Goal: Task Accomplishment & Management: Use online tool/utility

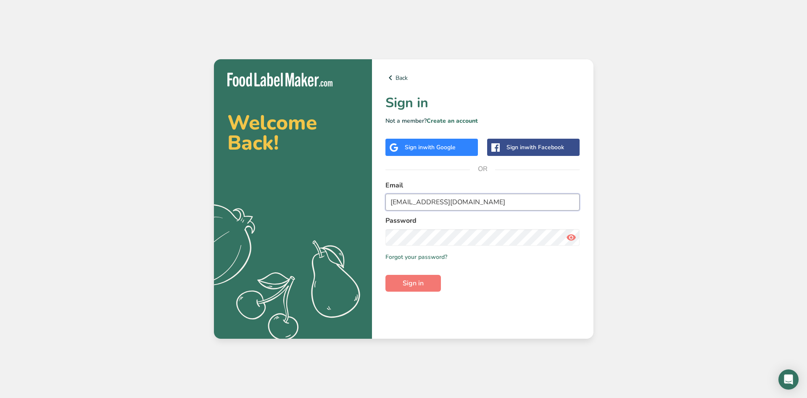
click at [413, 211] on input "[EMAIL_ADDRESS][DOMAIN_NAME]" at bounding box center [482, 202] width 195 height 17
type input "[EMAIL_ADDRESS][DOMAIN_NAME]"
click at [413, 281] on span "Sign in" at bounding box center [413, 283] width 21 height 10
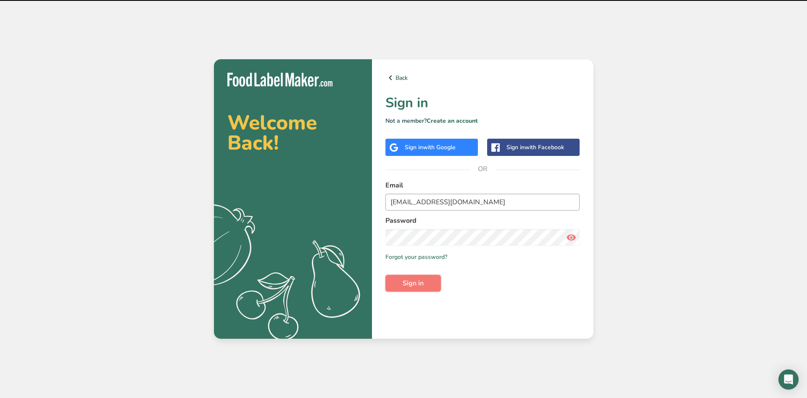
click at [413, 281] on span "Sign in" at bounding box center [413, 283] width 21 height 10
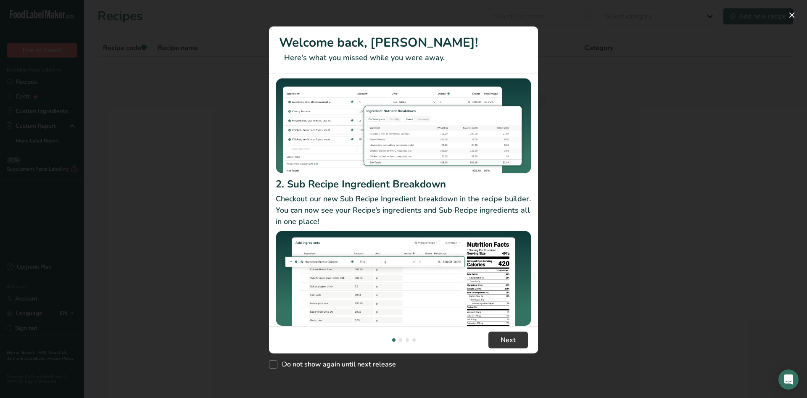
scroll to position [78, 0]
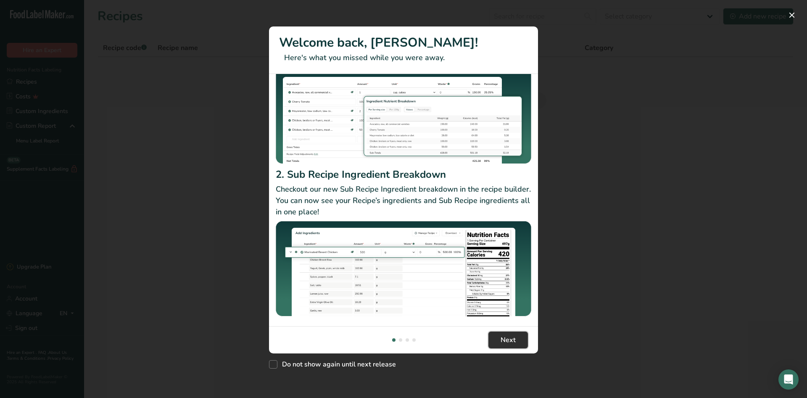
click at [508, 339] on span "Next" at bounding box center [507, 340] width 15 height 10
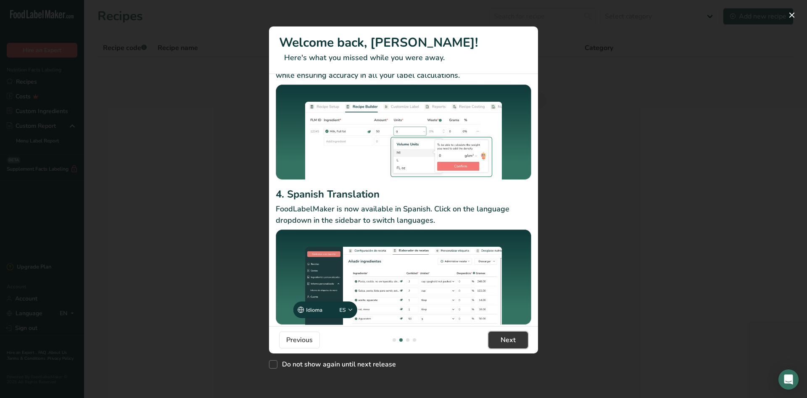
scroll to position [59, 0]
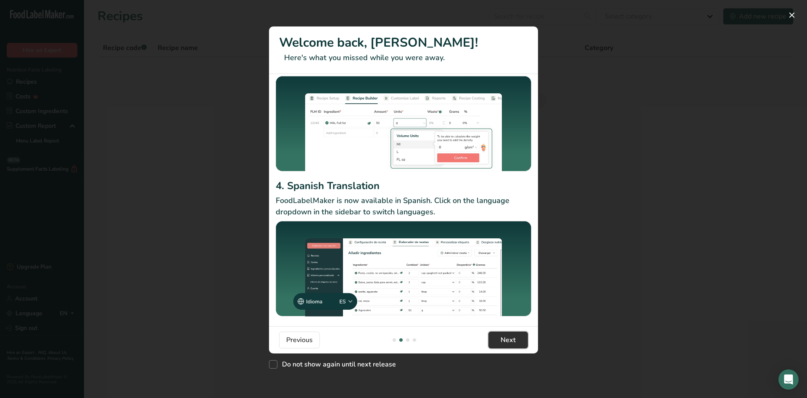
click at [511, 340] on span "Next" at bounding box center [507, 340] width 15 height 10
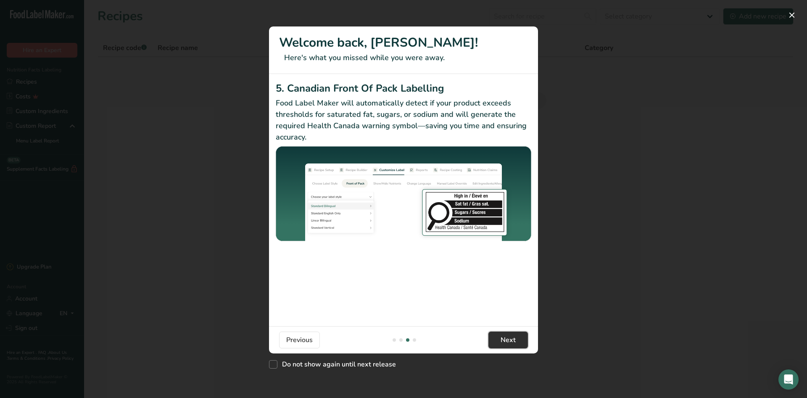
click at [507, 342] on span "Next" at bounding box center [507, 340] width 15 height 10
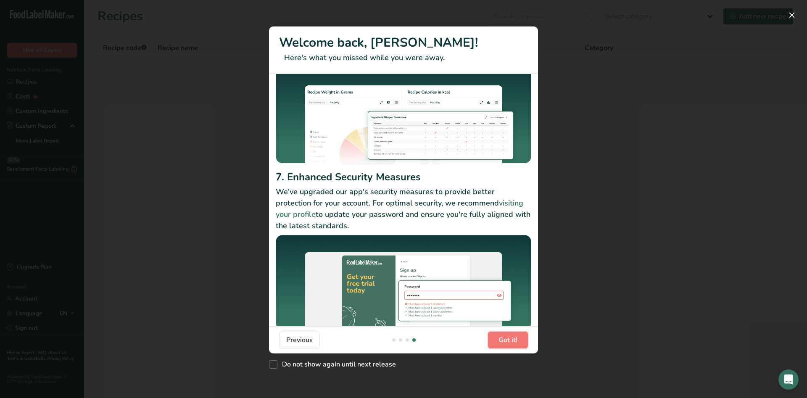
scroll to position [69, 0]
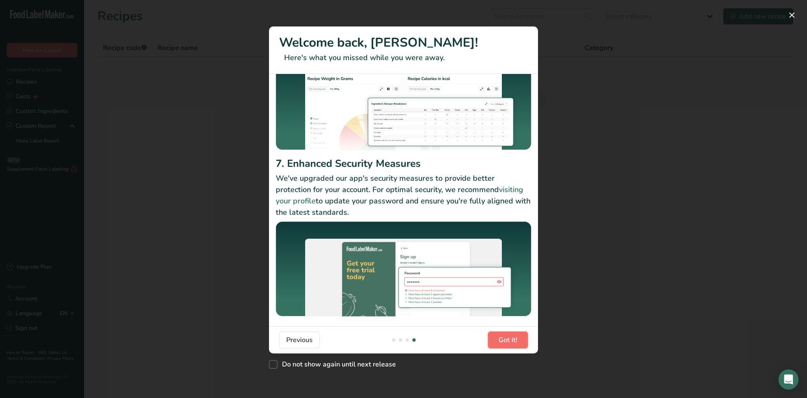
click at [506, 338] on span "Got it!" at bounding box center [507, 340] width 19 height 10
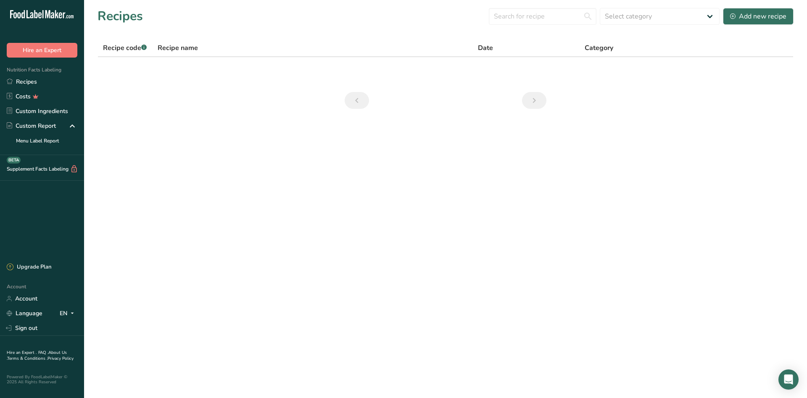
scroll to position [0, 807]
click at [56, 114] on link "Custom Ingredients" at bounding box center [42, 111] width 84 height 15
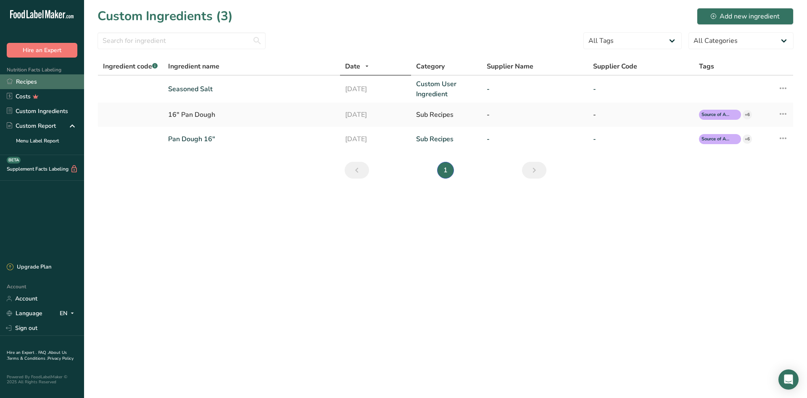
click at [22, 79] on link "Recipes" at bounding box center [42, 81] width 84 height 15
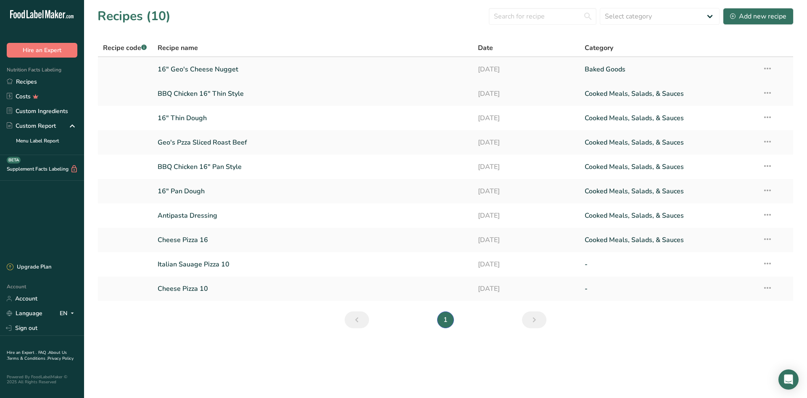
click at [215, 69] on link "16" Geo's Cheese Nugget" at bounding box center [313, 70] width 310 height 18
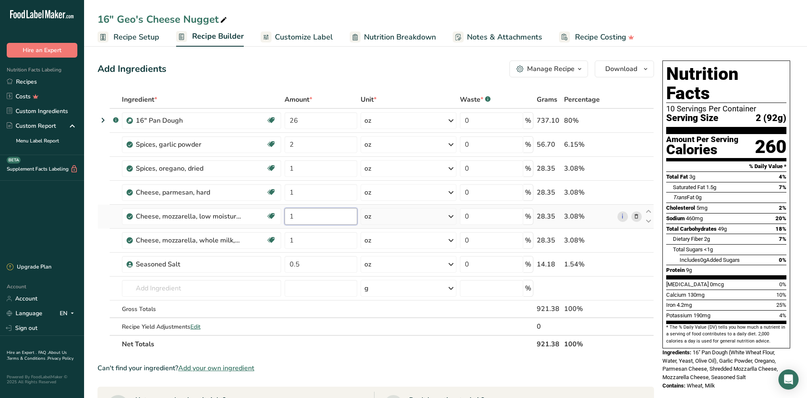
click at [326, 219] on input "1" at bounding box center [320, 216] width 73 height 17
type input "1"
type input "4"
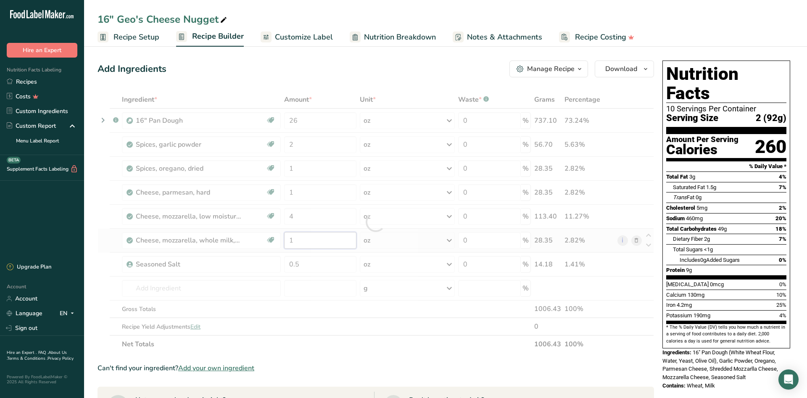
click at [314, 243] on input "1" at bounding box center [320, 240] width 72 height 17
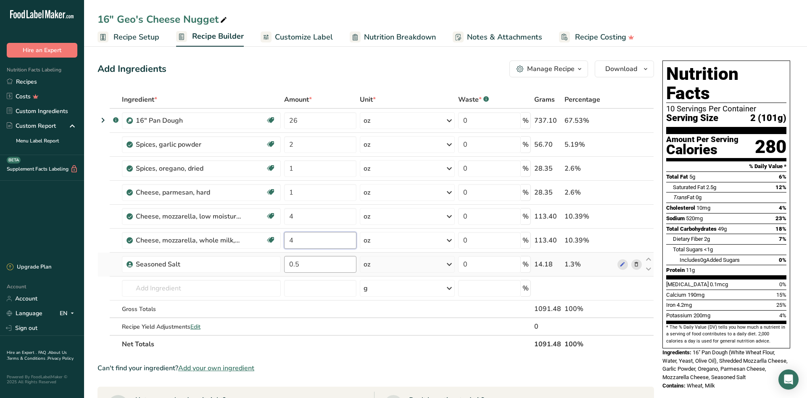
type input "4"
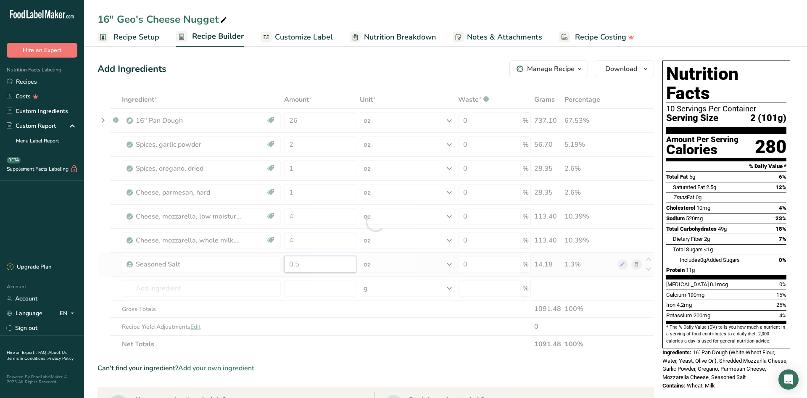
click at [318, 263] on input "0.5" at bounding box center [320, 264] width 72 height 17
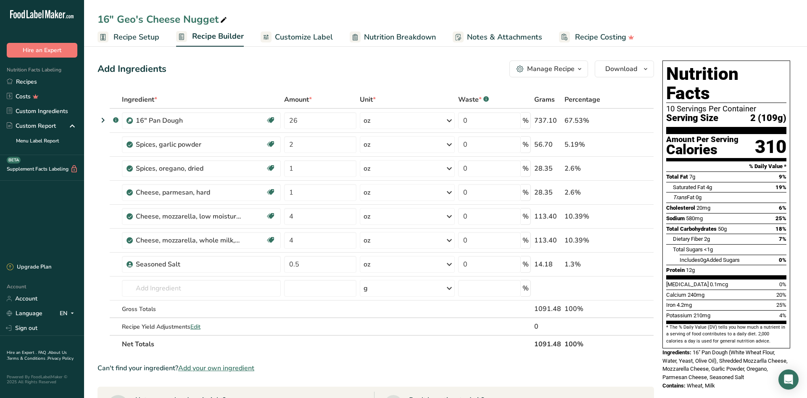
click at [141, 37] on span "Recipe Setup" at bounding box center [136, 37] width 46 height 11
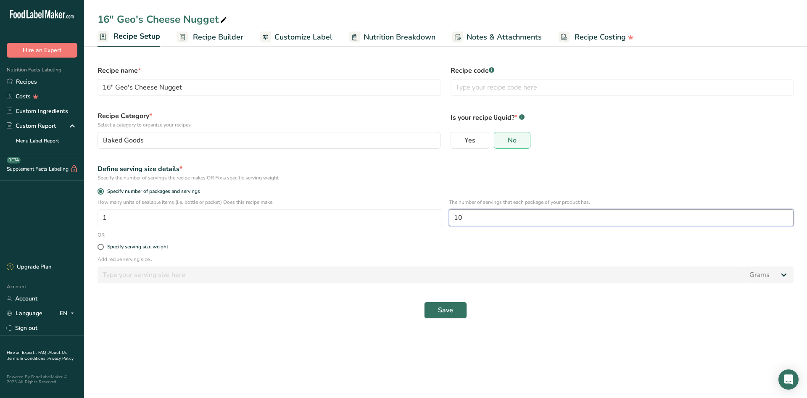
click at [482, 218] on input "10" at bounding box center [621, 217] width 345 height 17
type input "12"
click at [330, 260] on p "Add recipe serving size.." at bounding box center [445, 259] width 696 height 8
click at [445, 311] on span "Save" at bounding box center [445, 310] width 15 height 10
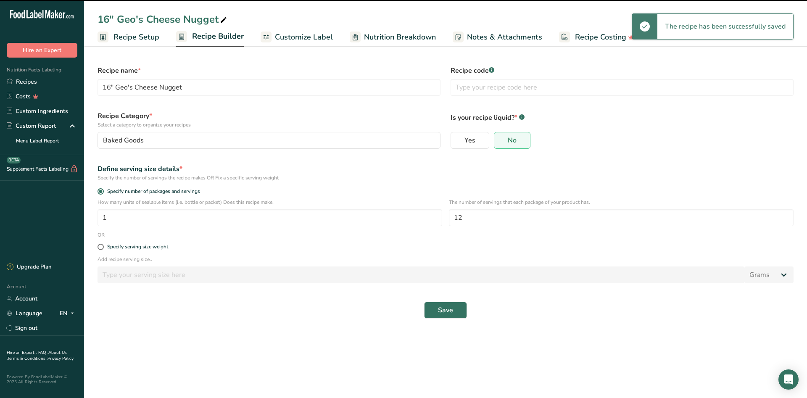
click at [219, 37] on span "Recipe Builder" at bounding box center [218, 36] width 52 height 11
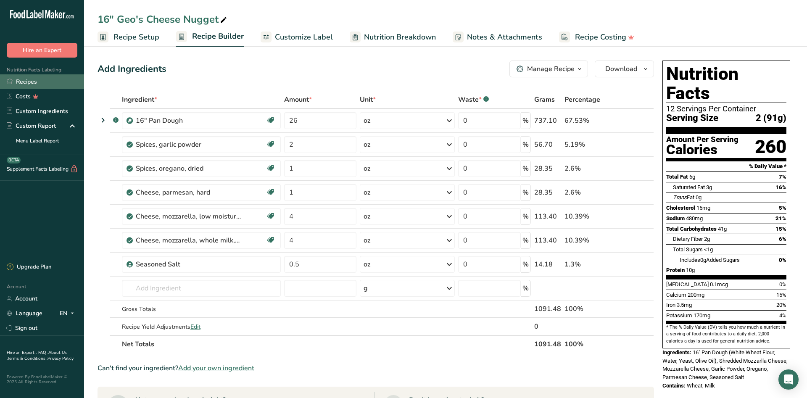
click at [29, 79] on link "Recipes" at bounding box center [42, 81] width 84 height 15
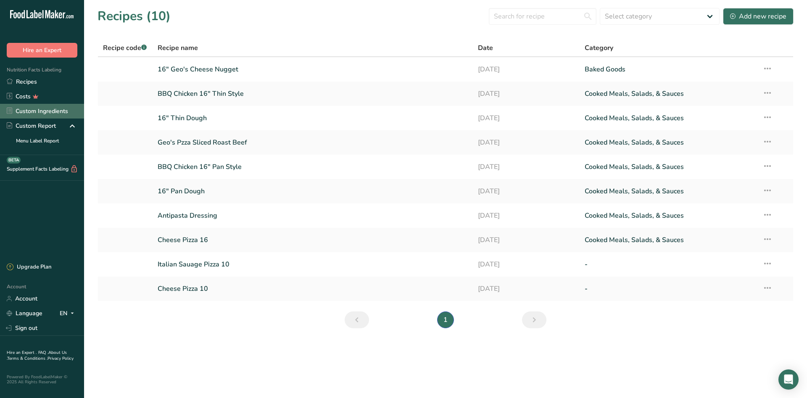
click at [36, 110] on link "Custom Ingredients" at bounding box center [42, 111] width 84 height 15
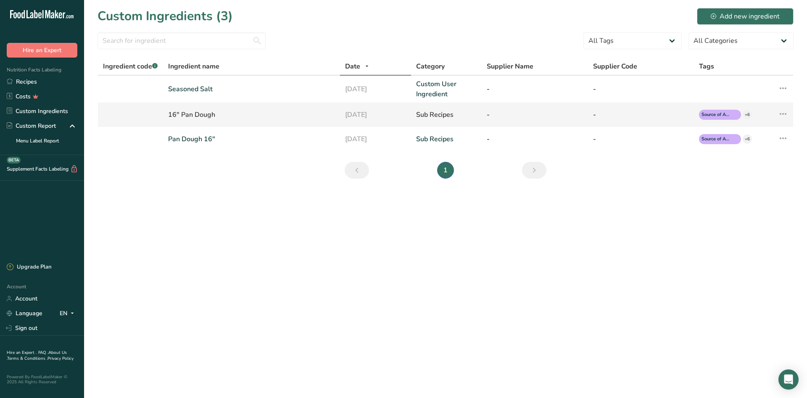
click at [191, 118] on div "16" Pan Dough" at bounding box center [251, 115] width 167 height 10
click at [208, 120] on td "16" Pan Dough" at bounding box center [251, 115] width 177 height 24
click at [446, 116] on div "Sub Recipes" at bounding box center [446, 115] width 61 height 10
click at [724, 116] on span "Source of Antioxidants" at bounding box center [715, 114] width 29 height 7
click at [781, 112] on icon at bounding box center [783, 113] width 10 height 15
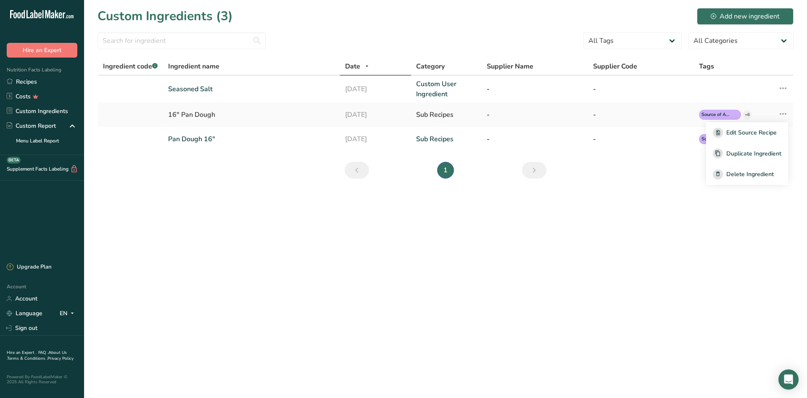
click at [644, 240] on main "Custom Ingredients (3) Add new ingredient All Tags Source of Antioxidants [MEDI…" at bounding box center [403, 199] width 807 height 398
click at [206, 116] on div "16" Pan Dough" at bounding box center [251, 115] width 167 height 10
click at [25, 82] on link "Recipes" at bounding box center [42, 81] width 84 height 15
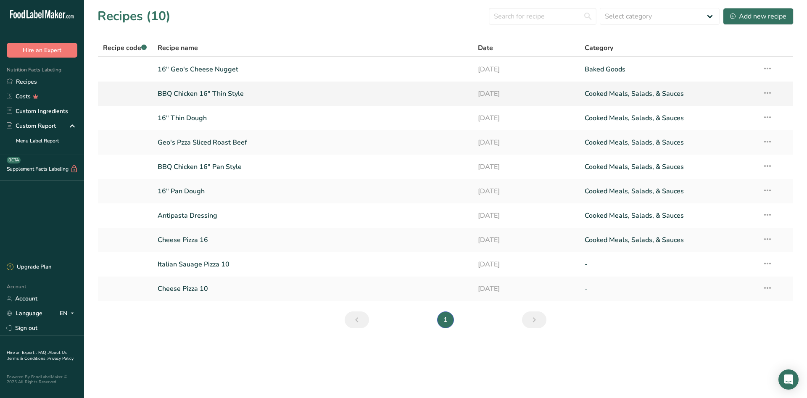
click at [199, 93] on link "BBQ Chicken 16" Thin Style" at bounding box center [313, 94] width 310 height 18
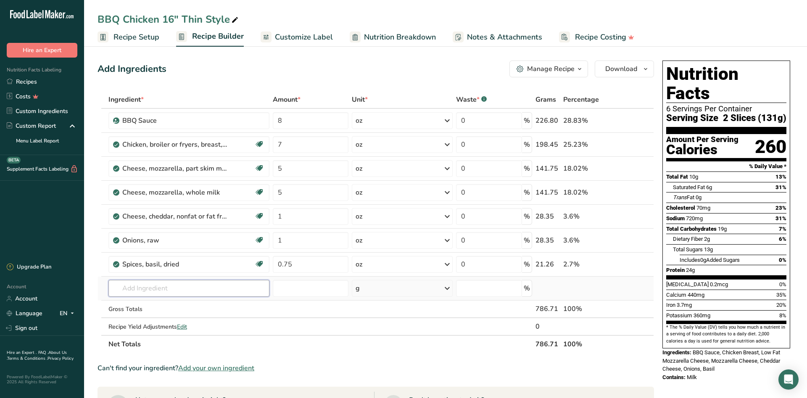
click at [147, 289] on input "text" at bounding box center [188, 288] width 161 height 17
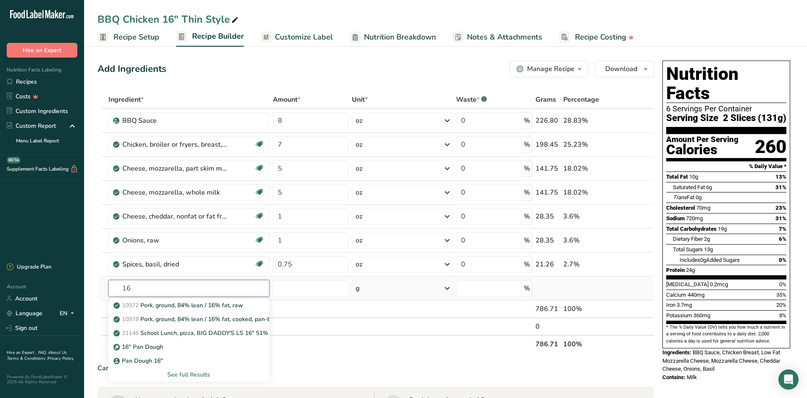
type input "16"
click at [184, 373] on div "See full Results" at bounding box center [188, 374] width 147 height 9
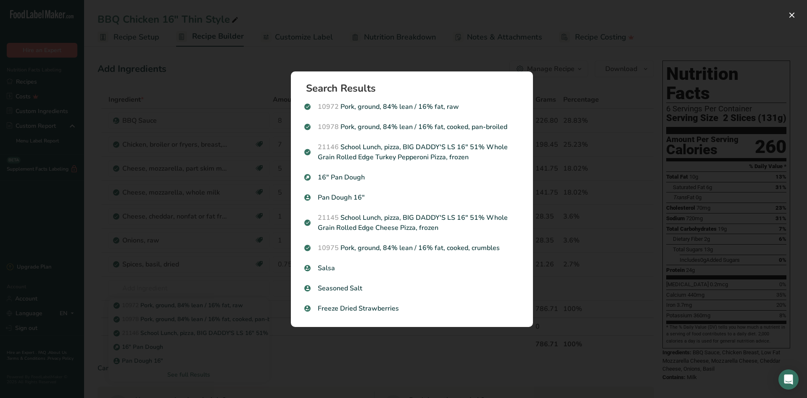
click at [345, 366] on div "Search results modal" at bounding box center [403, 199] width 807 height 398
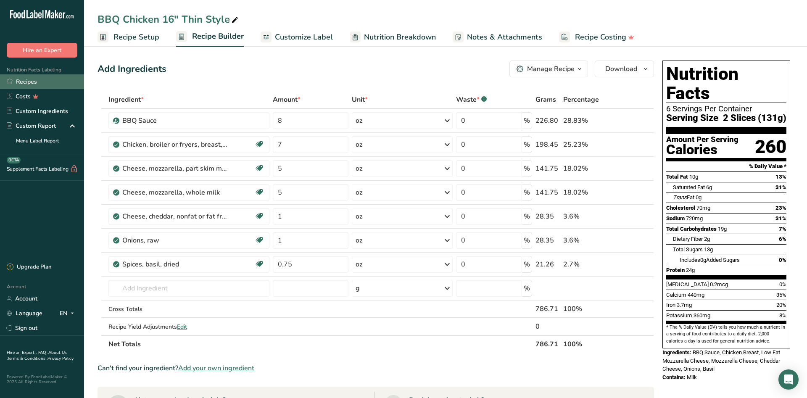
click at [24, 82] on link "Recipes" at bounding box center [42, 81] width 84 height 15
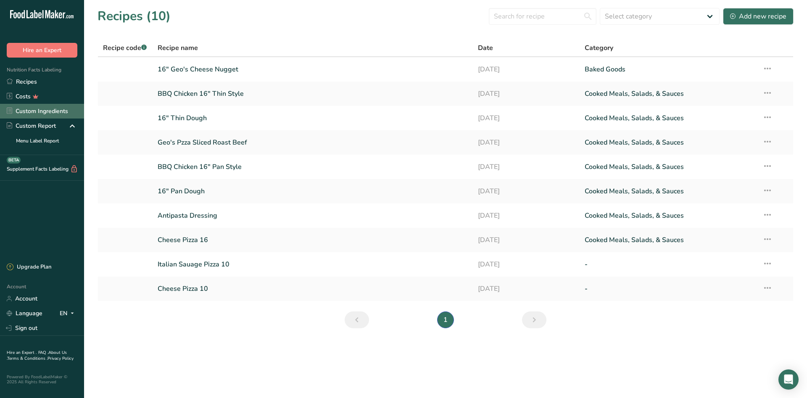
click at [49, 111] on link "Custom Ingredients" at bounding box center [42, 111] width 84 height 15
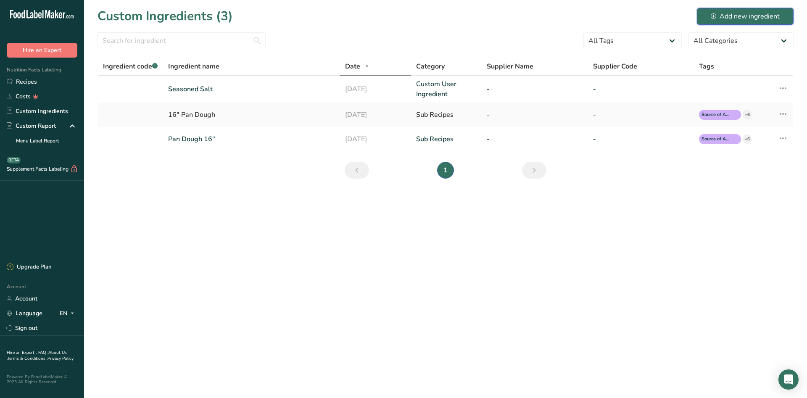
click at [739, 15] on div "Add new ingredient" at bounding box center [745, 16] width 69 height 10
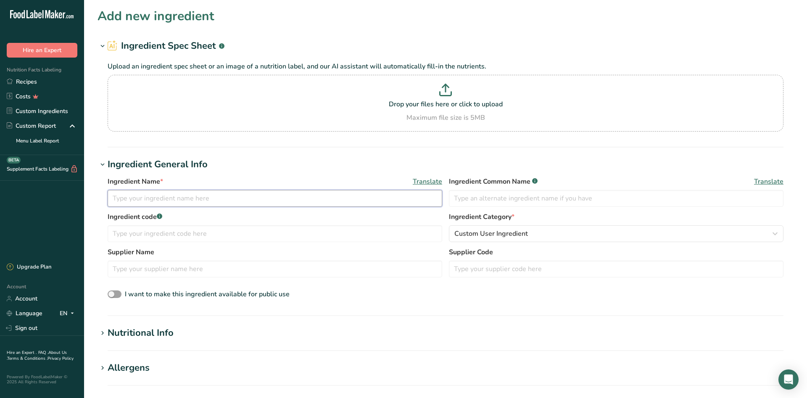
click at [165, 201] on input "text" at bounding box center [275, 198] width 334 height 17
type input "Thin Crust"
click at [489, 198] on input "text" at bounding box center [616, 198] width 334 height 17
click at [484, 202] on input "text" at bounding box center [616, 198] width 334 height 17
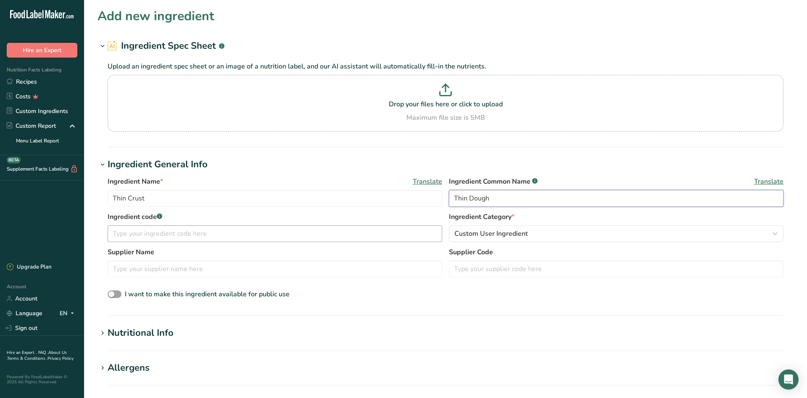
type input "Thin Dough"
click at [156, 234] on input "text" at bounding box center [275, 233] width 334 height 17
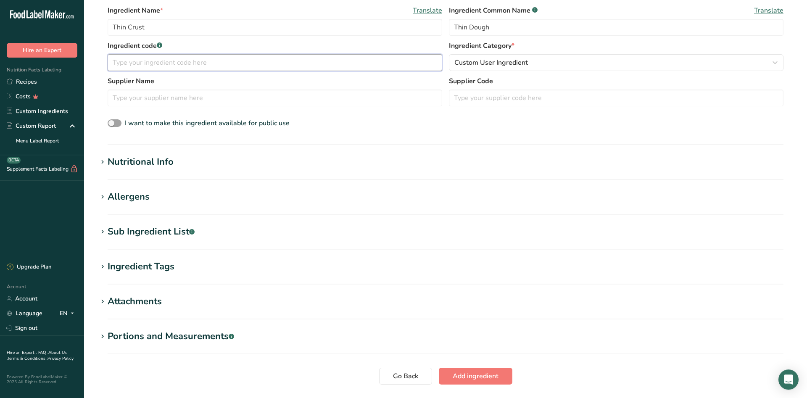
scroll to position [171, 0]
click at [105, 232] on icon at bounding box center [103, 232] width 8 height 12
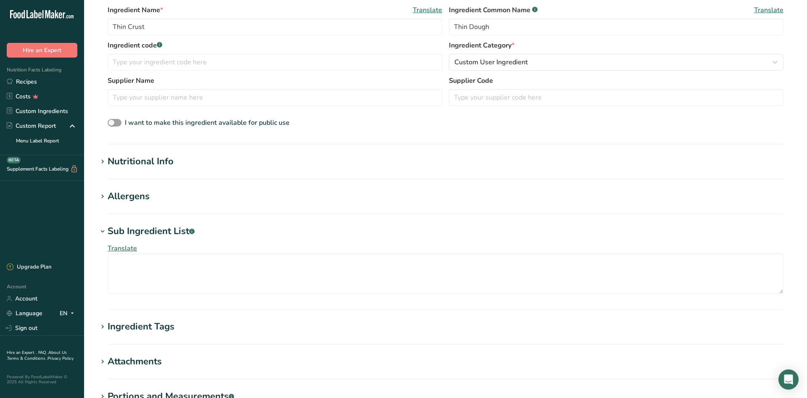
click at [103, 229] on icon at bounding box center [103, 232] width 8 height 12
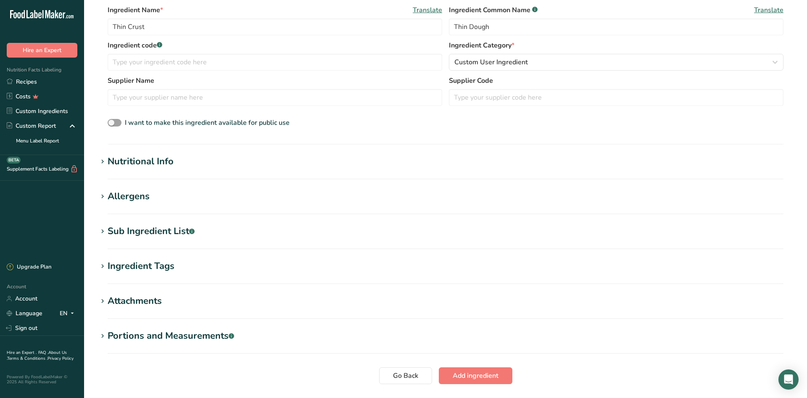
click at [110, 337] on div "Portions and Measurements .a-a{fill:#347362;}.b-a{fill:#fff;}" at bounding box center [171, 336] width 126 height 14
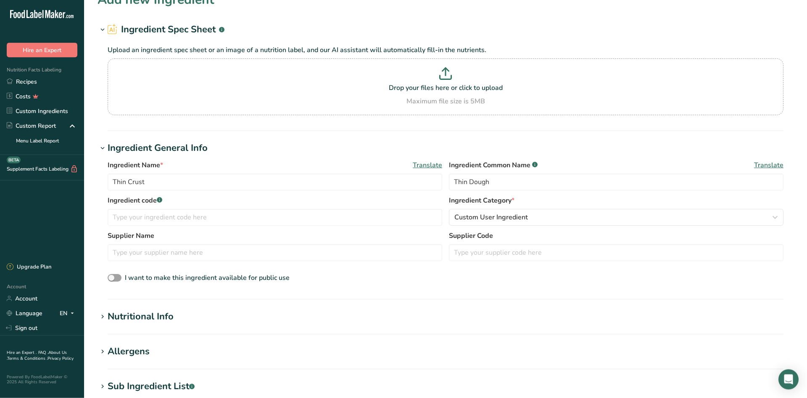
scroll to position [0, 0]
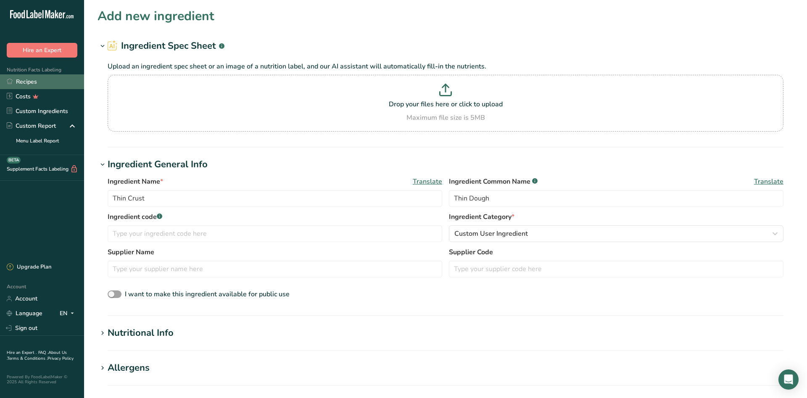
click at [26, 81] on link "Recipes" at bounding box center [42, 81] width 84 height 15
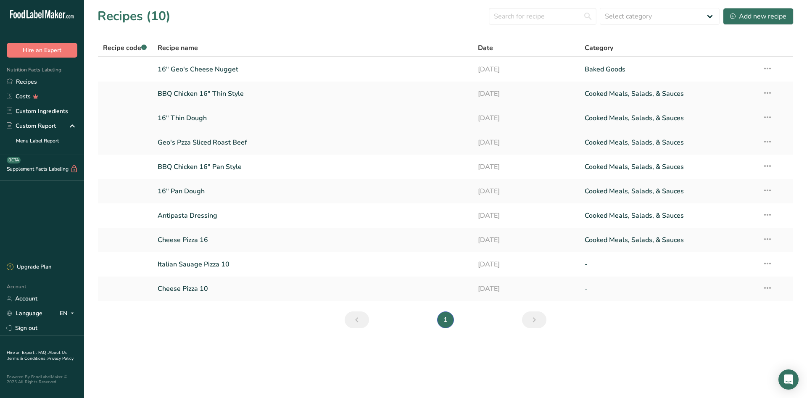
click at [184, 118] on link "16" Thin Dough" at bounding box center [313, 118] width 310 height 18
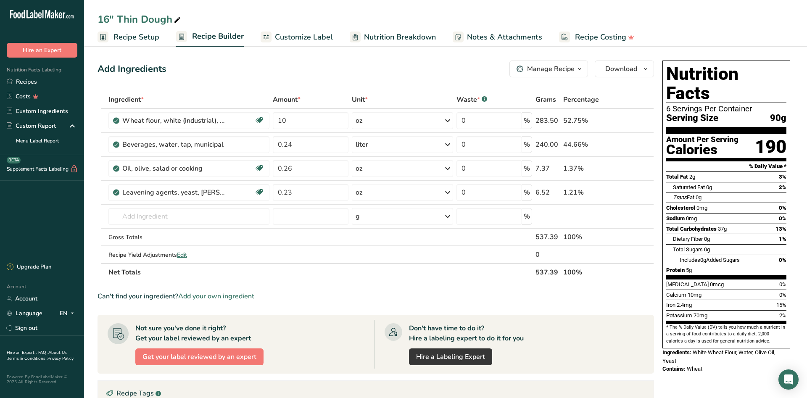
click at [580, 69] on icon "button" at bounding box center [579, 69] width 7 height 11
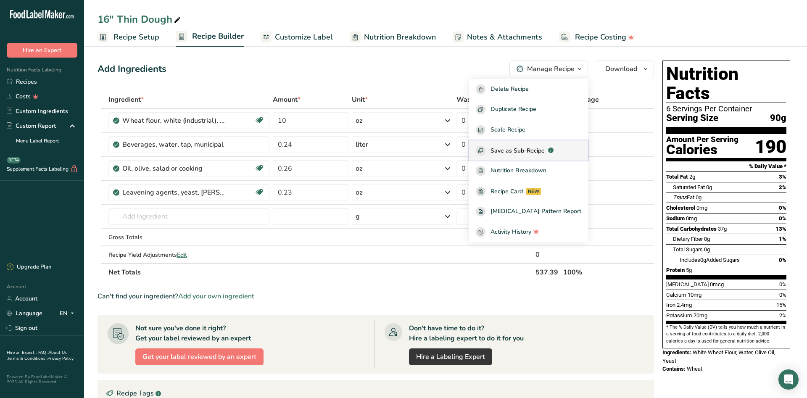
click at [526, 153] on span "Save as Sub-Recipe" at bounding box center [517, 150] width 54 height 9
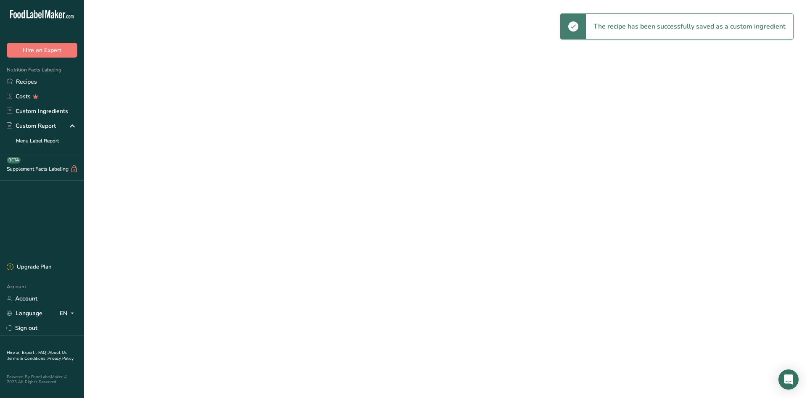
select select "30"
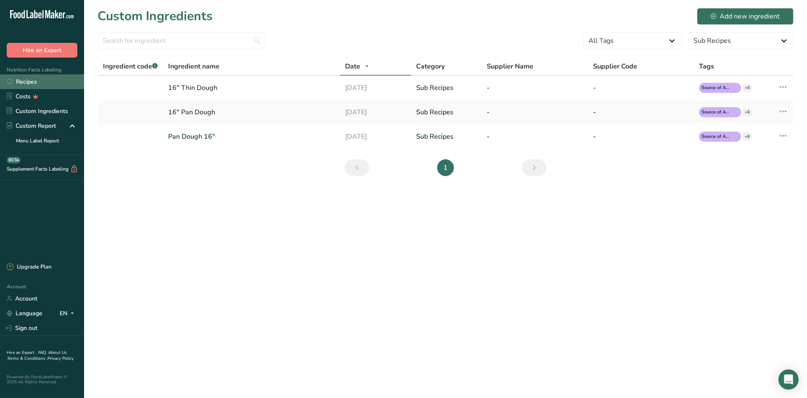
click at [31, 80] on link "Recipes" at bounding box center [42, 81] width 84 height 15
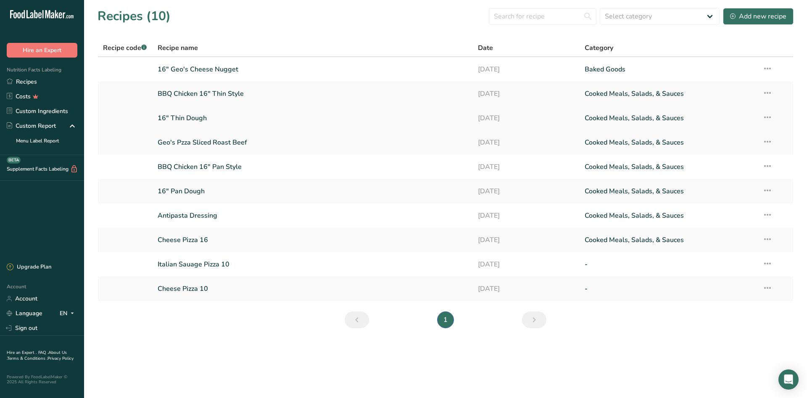
click at [187, 119] on link "16" Thin Dough" at bounding box center [313, 118] width 310 height 18
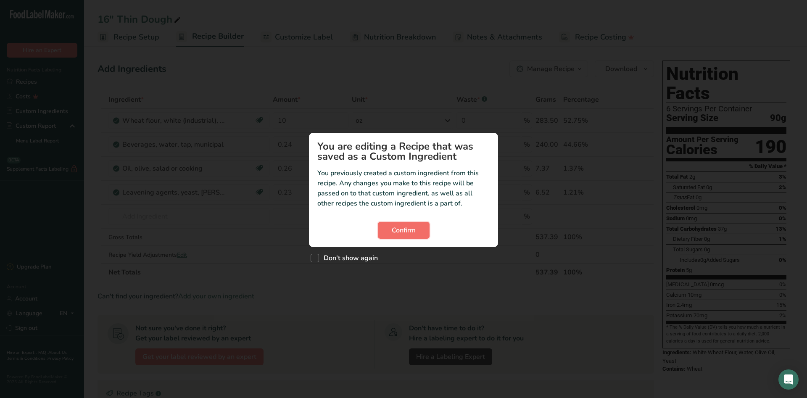
click at [408, 229] on span "Confirm" at bounding box center [404, 230] width 24 height 10
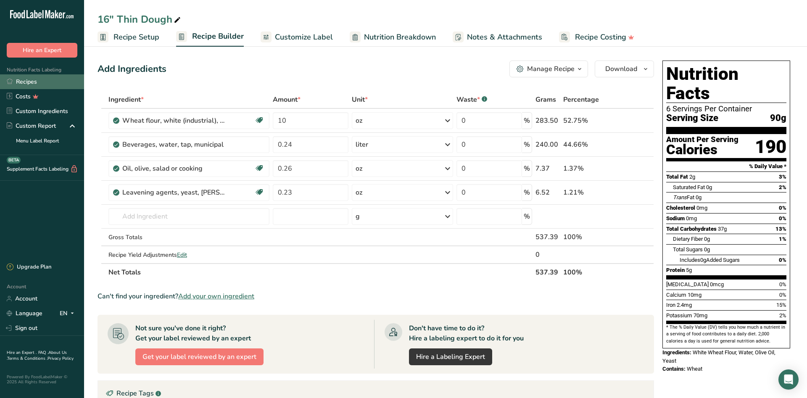
click at [34, 82] on link "Recipes" at bounding box center [42, 81] width 84 height 15
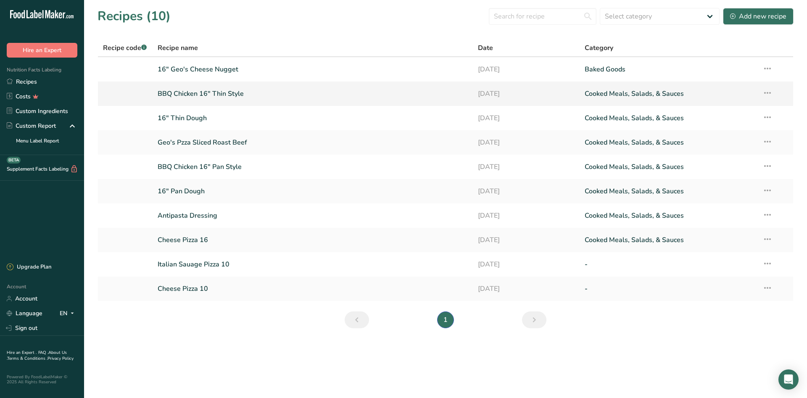
click at [185, 94] on link "BBQ Chicken 16" Thin Style" at bounding box center [313, 94] width 310 height 18
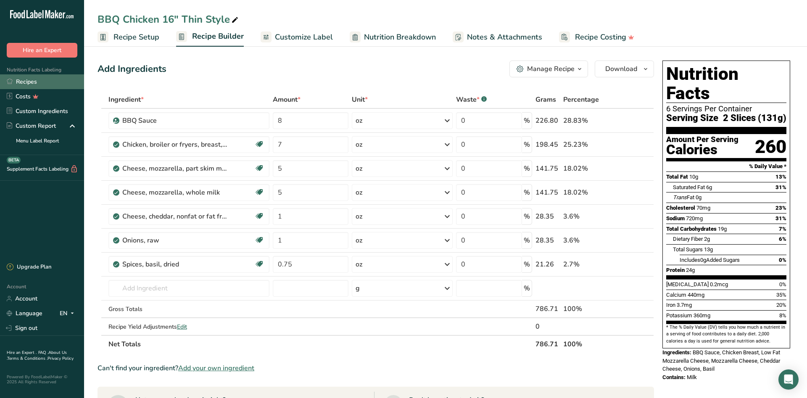
click at [21, 82] on link "Recipes" at bounding box center [42, 81] width 84 height 15
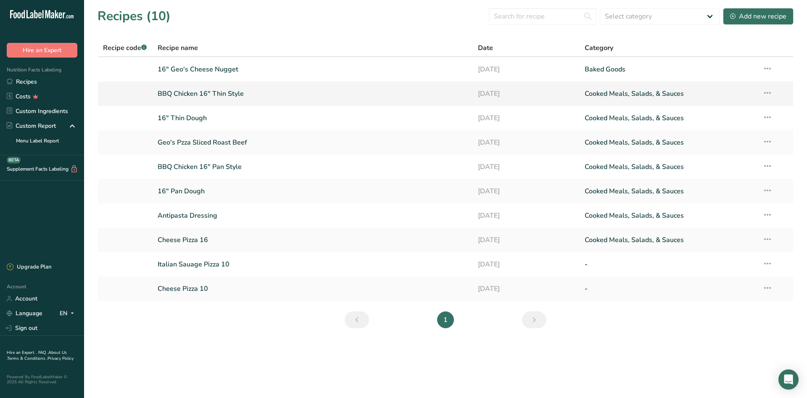
click at [221, 92] on link "BBQ Chicken 16" Thin Style" at bounding box center [313, 94] width 310 height 18
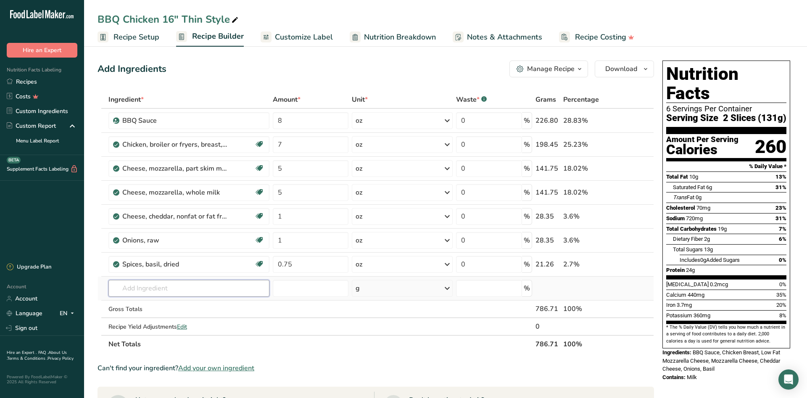
click at [147, 295] on input "text" at bounding box center [188, 288] width 161 height 17
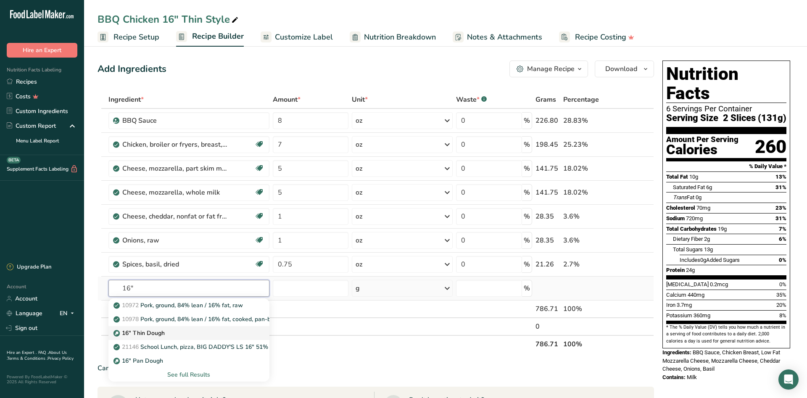
type input "16""
click at [136, 331] on p "16" Thin Dough" at bounding box center [140, 333] width 50 height 9
type input "16" Thin Dough"
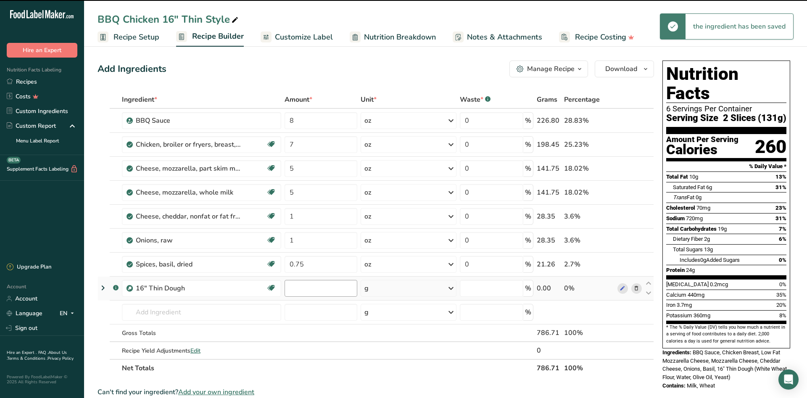
type input "0"
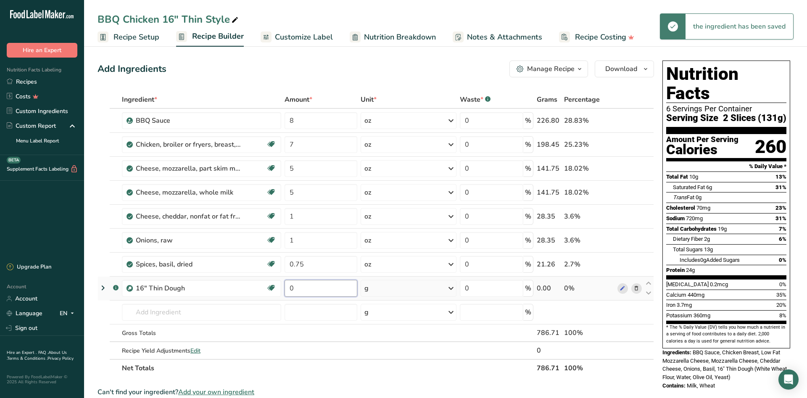
click at [298, 289] on input "0" at bounding box center [320, 288] width 73 height 17
type input "10"
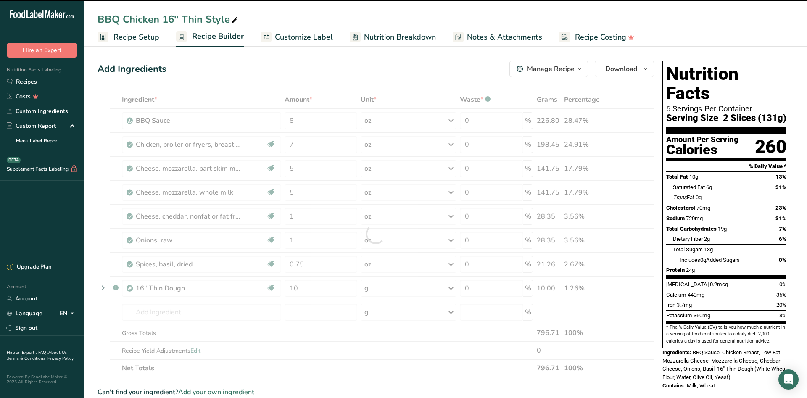
click at [449, 288] on div at bounding box center [375, 234] width 556 height 286
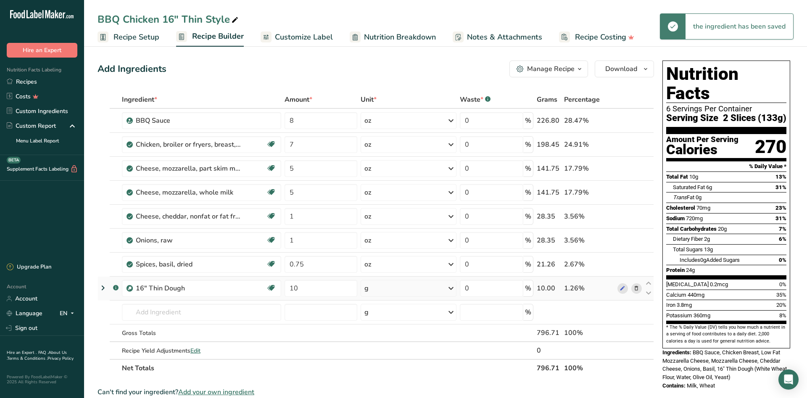
click at [453, 290] on icon at bounding box center [451, 288] width 10 height 15
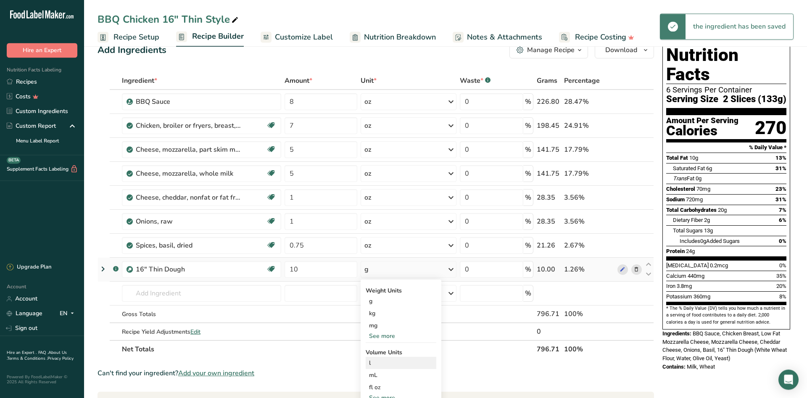
scroll to position [43, 0]
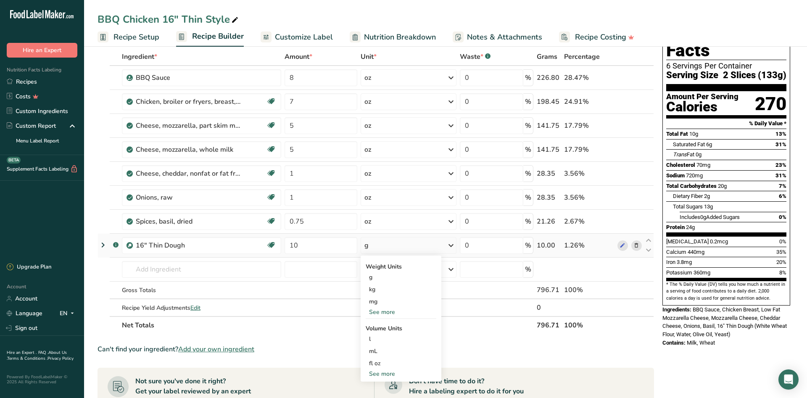
click at [386, 313] on div "See more" at bounding box center [401, 312] width 71 height 9
click at [375, 339] on div "oz" at bounding box center [401, 338] width 71 height 12
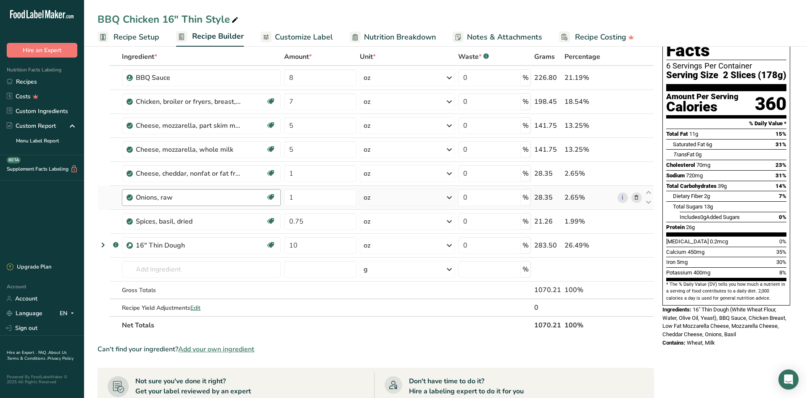
click at [151, 201] on div "Onions, raw" at bounding box center [188, 197] width 105 height 10
click at [192, 196] on div "Onions, raw" at bounding box center [188, 197] width 105 height 10
click at [203, 198] on div "Onions, raw" at bounding box center [188, 197] width 105 height 10
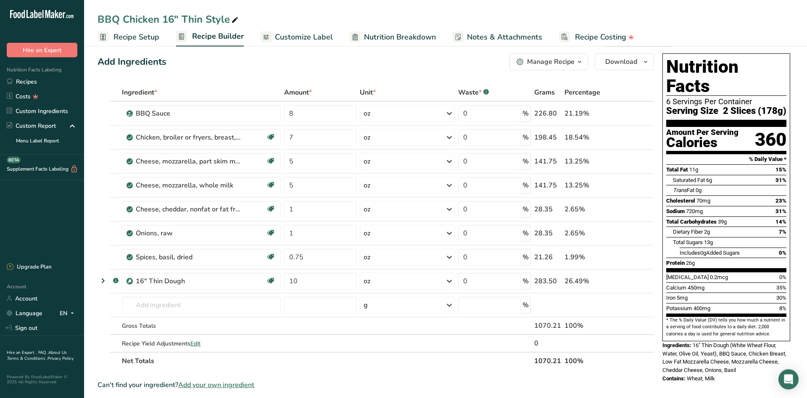
scroll to position [0, 0]
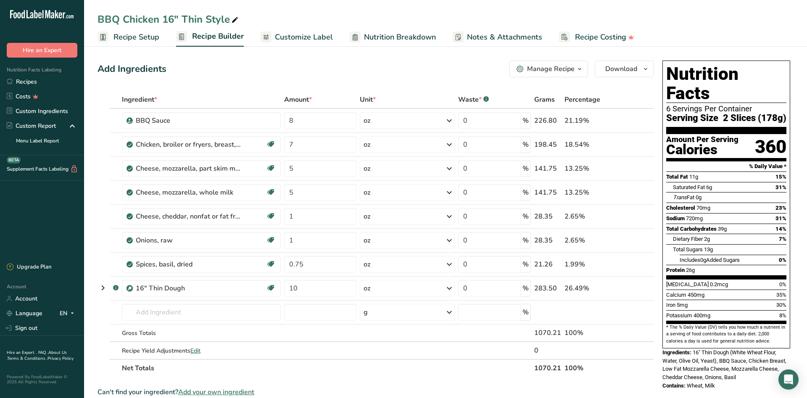
click at [299, 37] on span "Customize Label" at bounding box center [304, 37] width 58 height 11
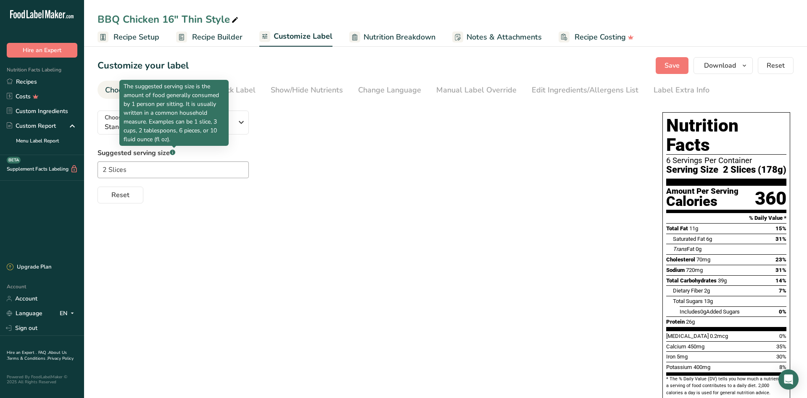
click at [169, 147] on div "Choose your label style Standard FDA label USA (FDA) Standard FDA label Tabular…" at bounding box center [371, 154] width 548 height 100
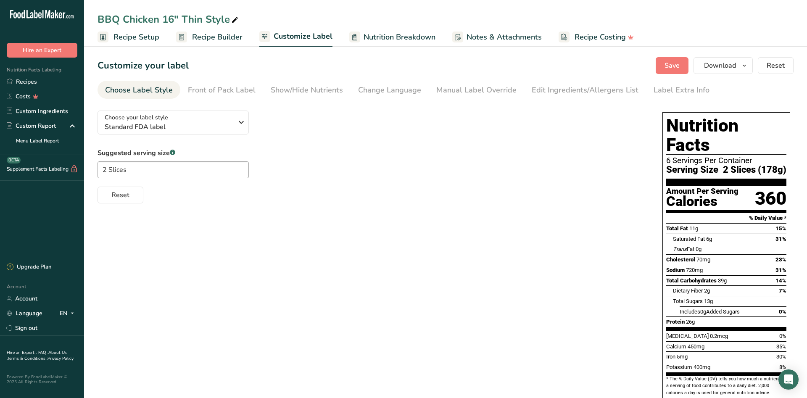
click at [392, 35] on span "Nutrition Breakdown" at bounding box center [399, 37] width 72 height 11
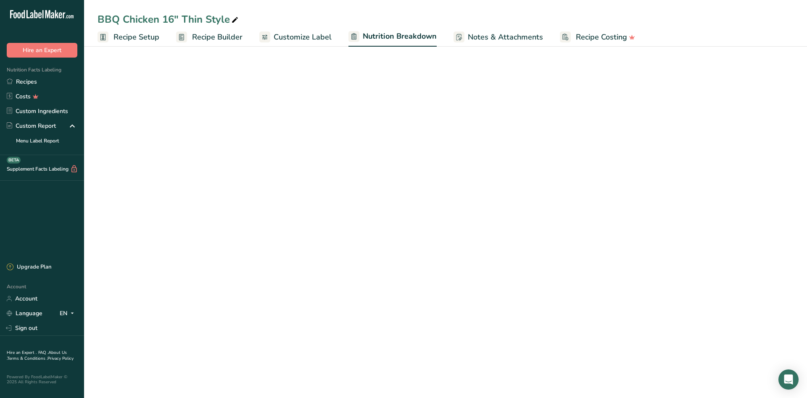
select select "Calories"
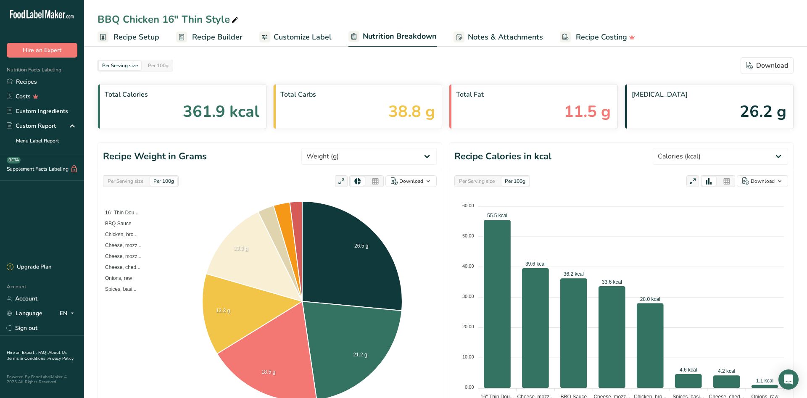
click at [506, 36] on span "Notes & Attachments" at bounding box center [505, 37] width 75 height 11
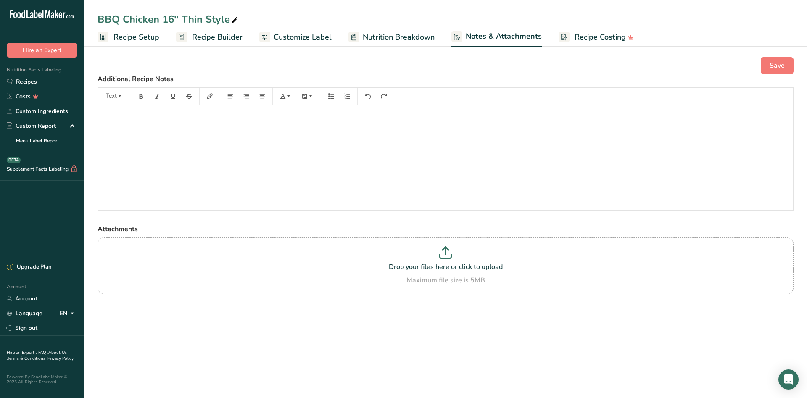
click at [593, 35] on span "Recipe Costing" at bounding box center [599, 37] width 51 height 11
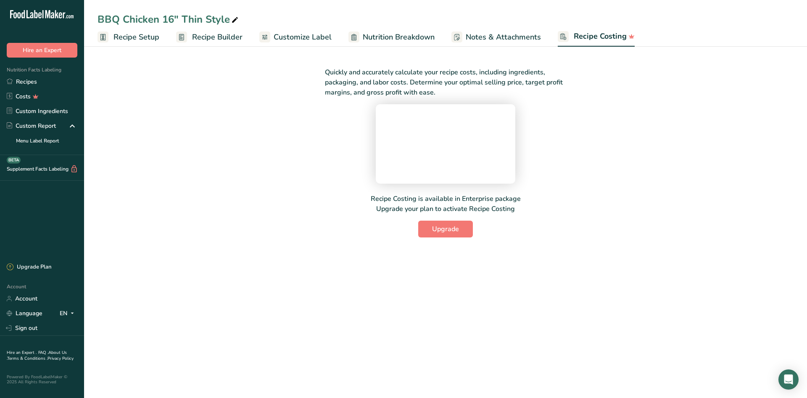
click at [126, 31] on link "Recipe Setup" at bounding box center [128, 37] width 62 height 19
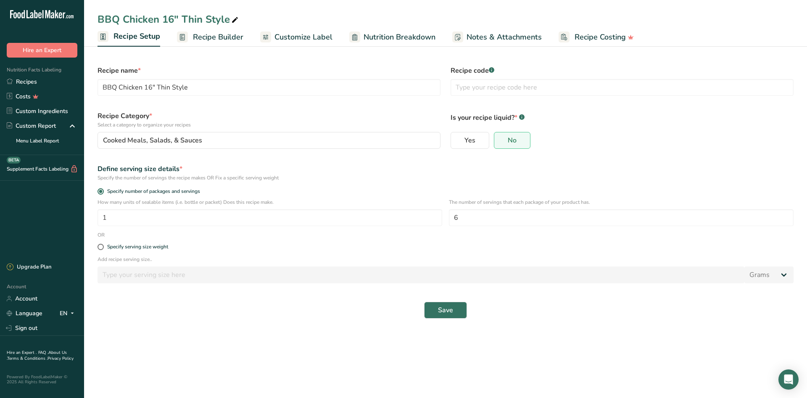
click at [211, 34] on span "Recipe Builder" at bounding box center [218, 37] width 50 height 11
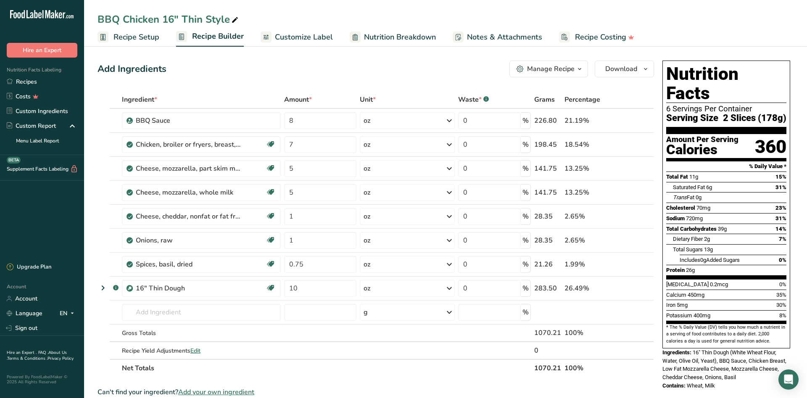
click at [293, 36] on span "Customize Label" at bounding box center [304, 37] width 58 height 11
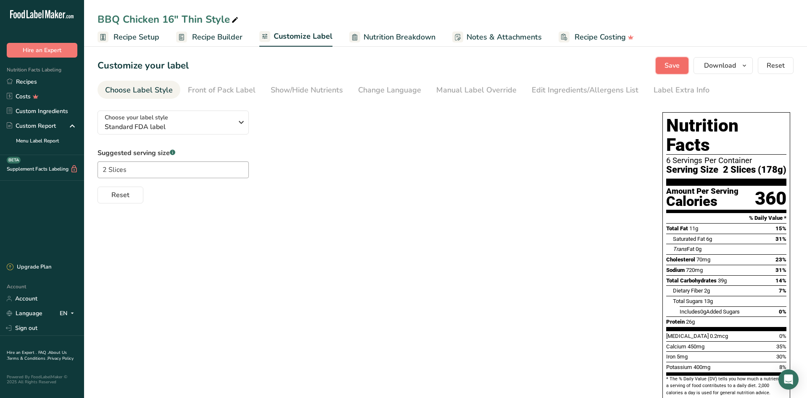
click at [673, 65] on span "Save" at bounding box center [671, 66] width 15 height 10
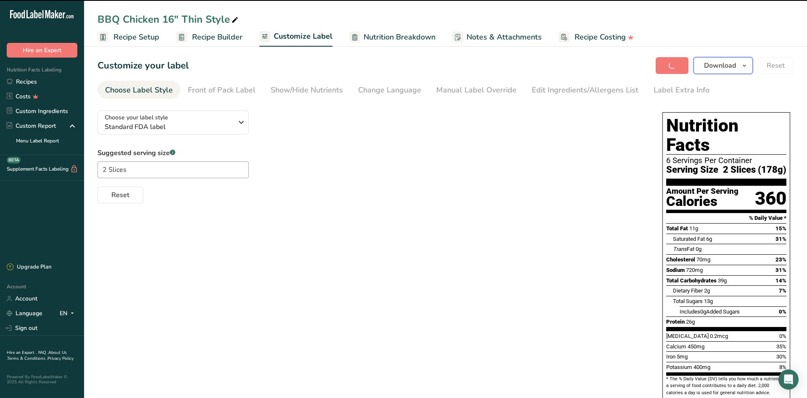
click at [743, 65] on icon "button" at bounding box center [744, 66] width 7 height 11
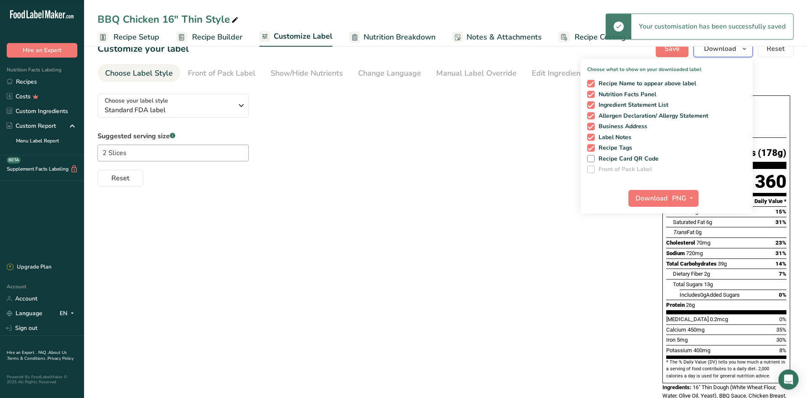
scroll to position [43, 0]
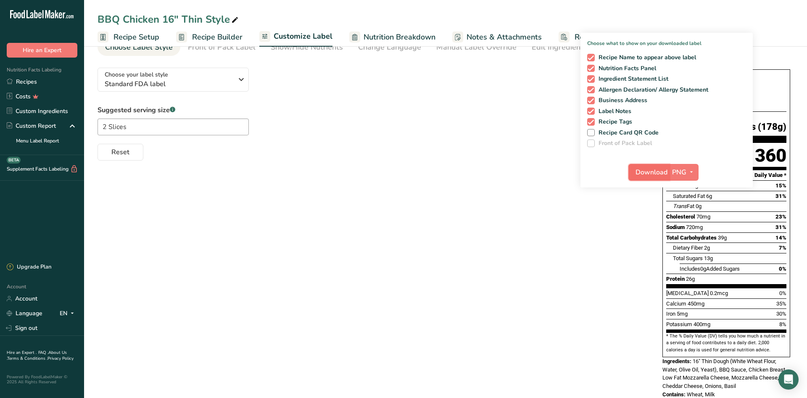
click at [653, 170] on span "Download" at bounding box center [651, 172] width 32 height 10
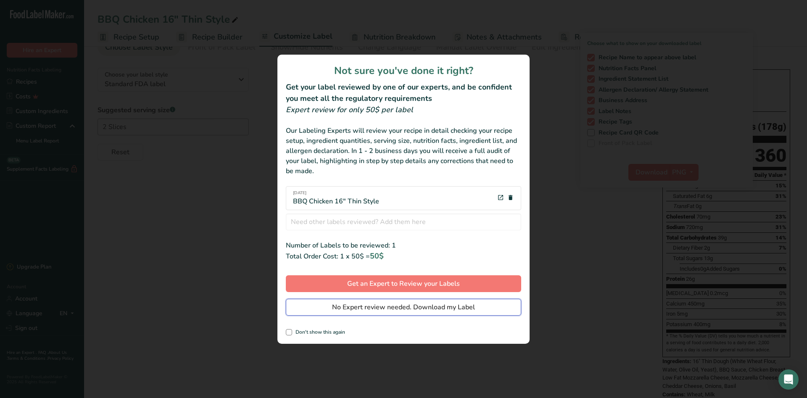
click at [379, 308] on span "No Expert review needed. Download my Label" at bounding box center [403, 307] width 143 height 10
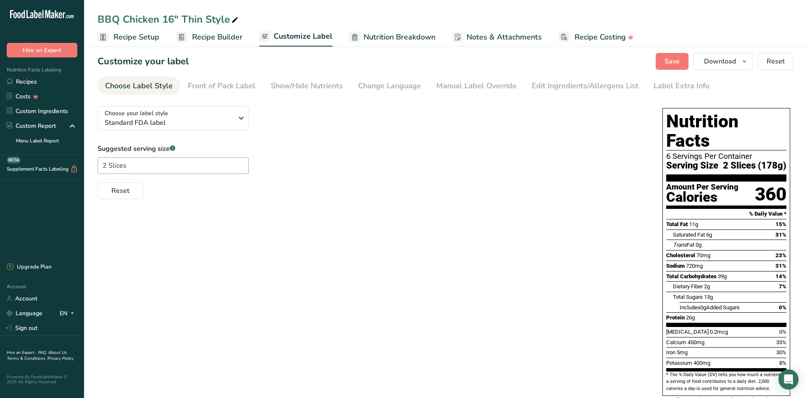
scroll to position [0, 0]
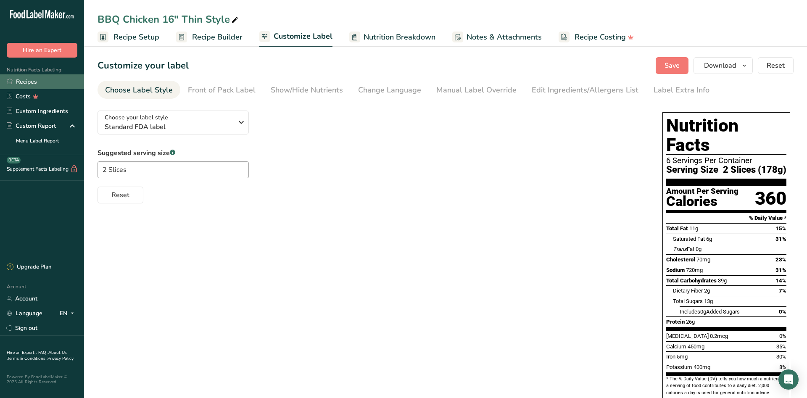
click at [30, 79] on link "Recipes" at bounding box center [42, 81] width 84 height 15
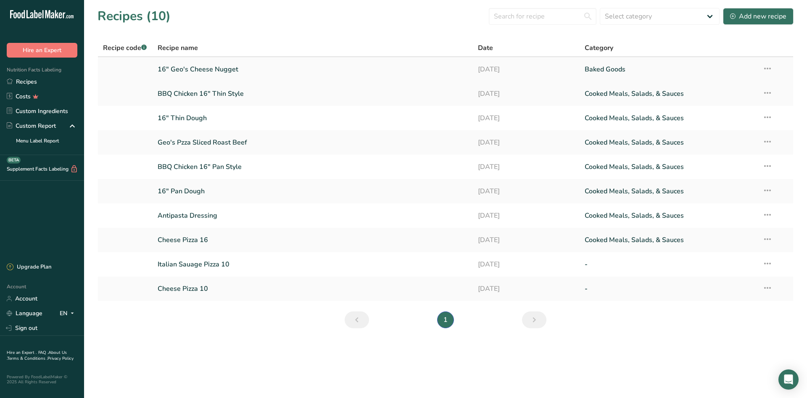
click at [201, 68] on link "16" Geo's Cheese Nugget" at bounding box center [313, 70] width 310 height 18
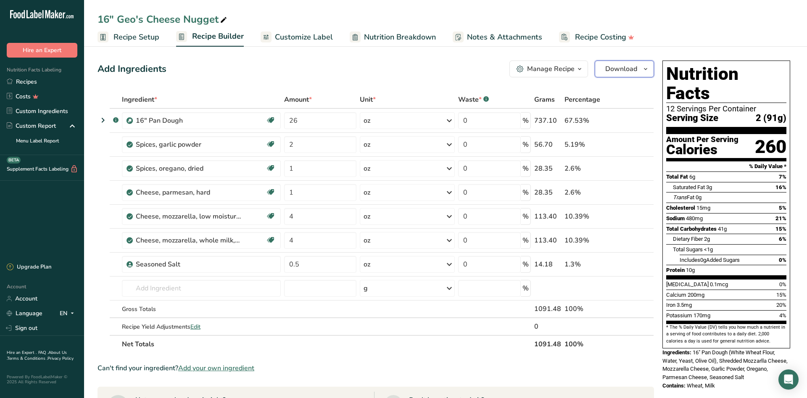
click at [635, 68] on span "Download" at bounding box center [621, 69] width 32 height 10
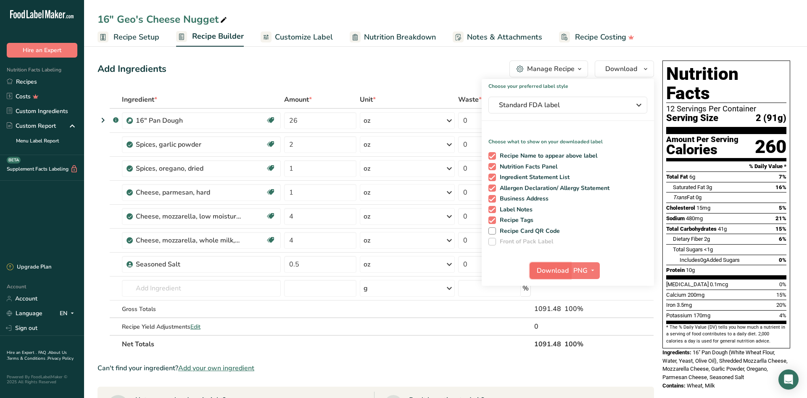
click at [562, 272] on span "Download" at bounding box center [553, 271] width 32 height 10
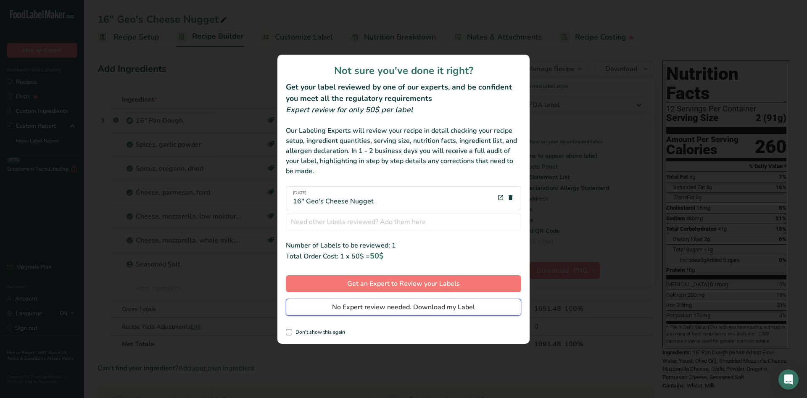
click at [393, 308] on span "No Expert review needed. Download my Label" at bounding box center [403, 307] width 143 height 10
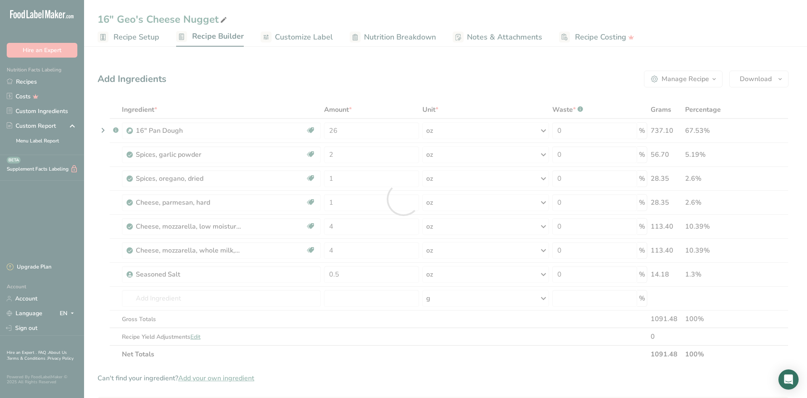
click at [24, 81] on div at bounding box center [403, 199] width 807 height 398
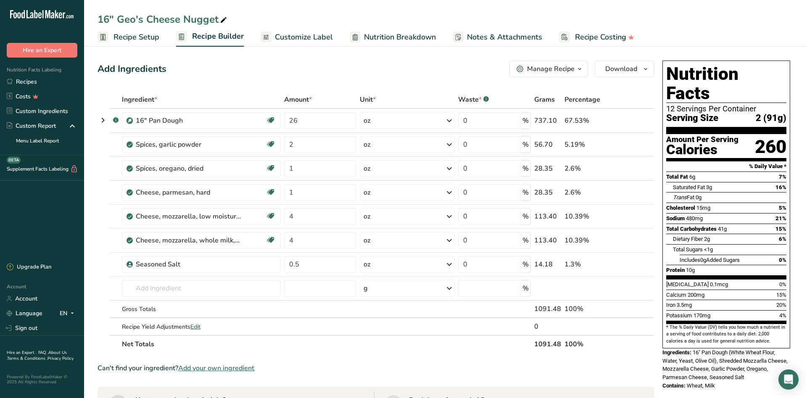
click at [24, 81] on link "Recipes" at bounding box center [42, 81] width 84 height 15
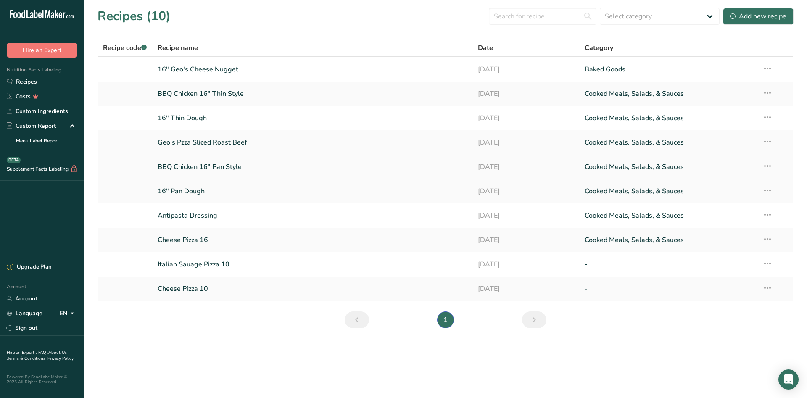
click at [196, 166] on link "BBQ Chicken 16" Pan Style" at bounding box center [313, 167] width 310 height 18
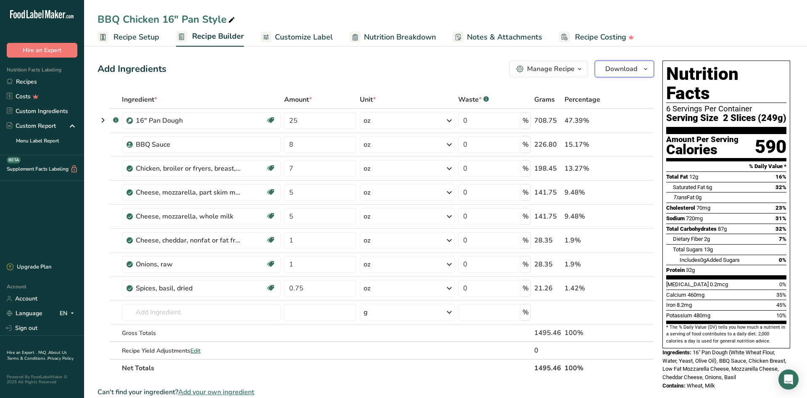
click at [644, 69] on icon "button" at bounding box center [645, 69] width 7 height 11
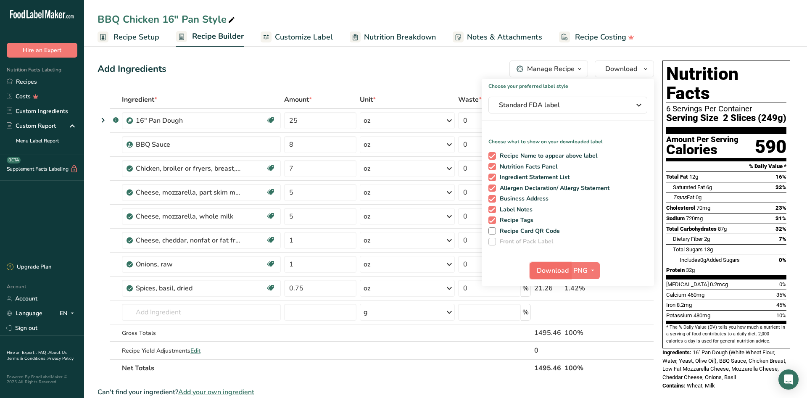
click at [560, 267] on span "Download" at bounding box center [553, 271] width 32 height 10
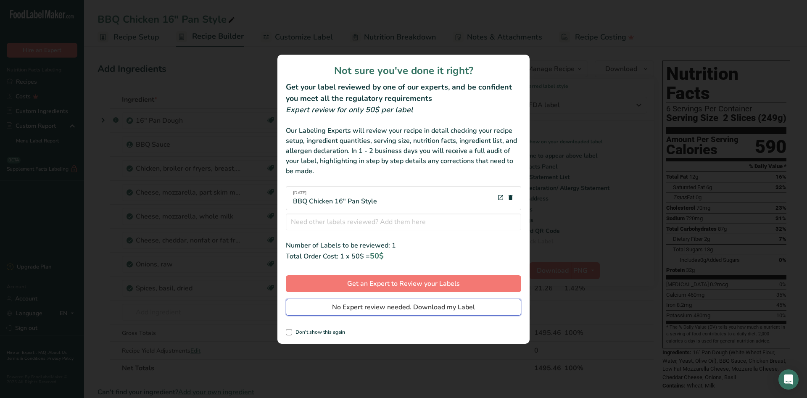
click at [377, 308] on span "No Expert review needed. Download my Label" at bounding box center [403, 307] width 143 height 10
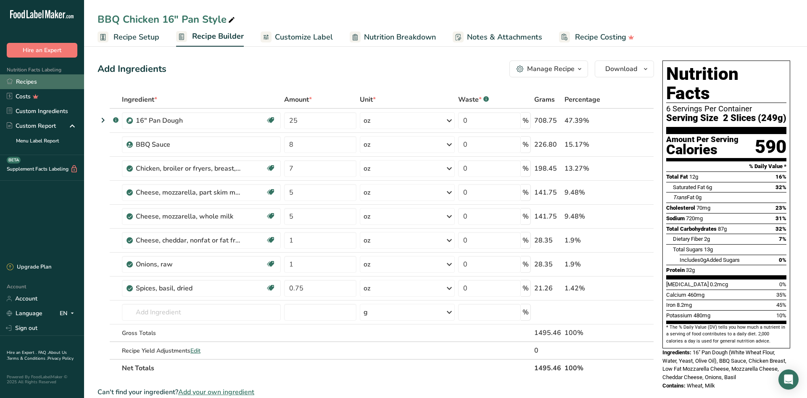
click at [24, 78] on link "Recipes" at bounding box center [42, 81] width 84 height 15
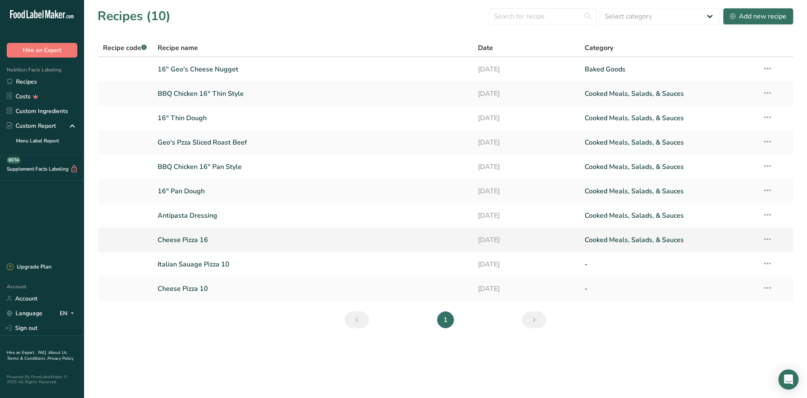
click at [182, 239] on link "Cheese Pizza 16" at bounding box center [313, 240] width 310 height 18
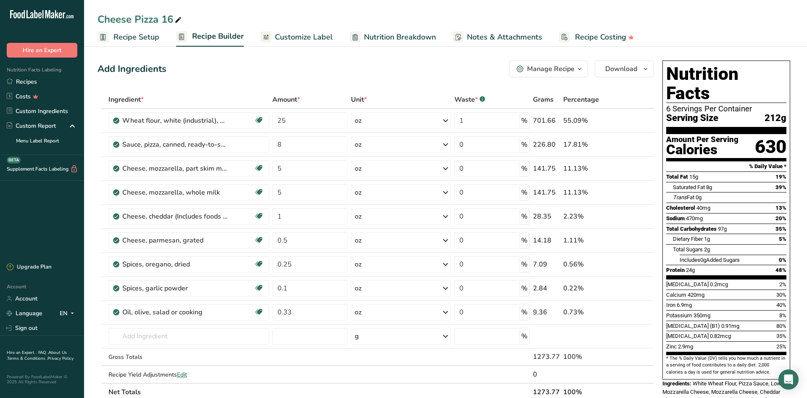
click at [141, 38] on span "Recipe Setup" at bounding box center [136, 37] width 46 height 11
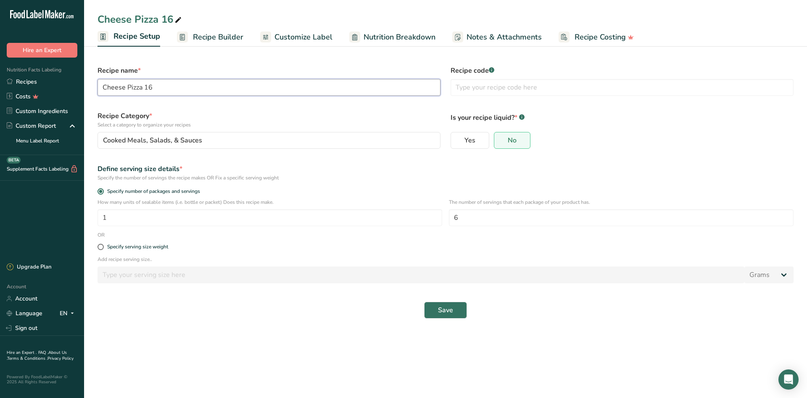
click at [160, 87] on input "Cheese Pizza 16" at bounding box center [268, 87] width 343 height 17
type input "16 " Cheese Pizza"
click at [451, 313] on span "Save" at bounding box center [445, 310] width 15 height 10
click at [445, 311] on div "Save" at bounding box center [445, 310] width 696 height 17
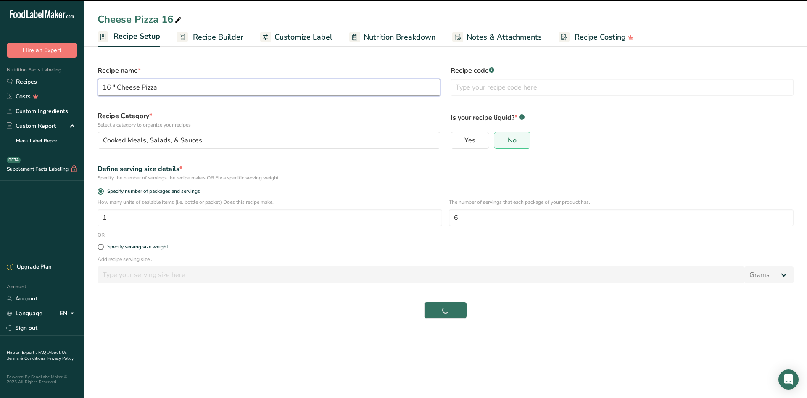
click at [210, 89] on input "16 " Cheese Pizza" at bounding box center [268, 87] width 343 height 17
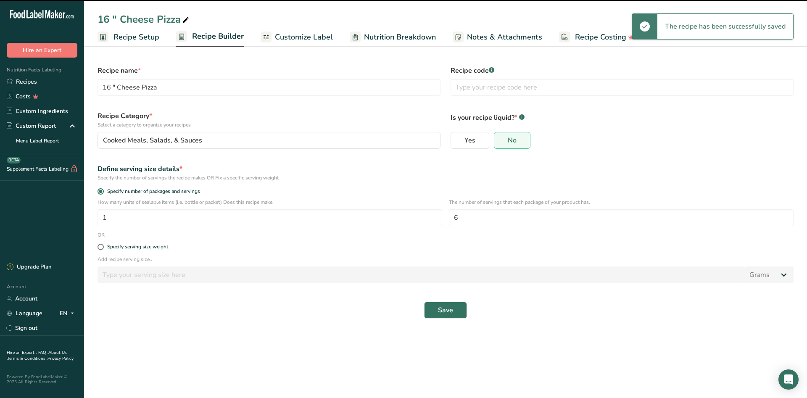
click at [211, 41] on span "Recipe Builder" at bounding box center [218, 36] width 52 height 11
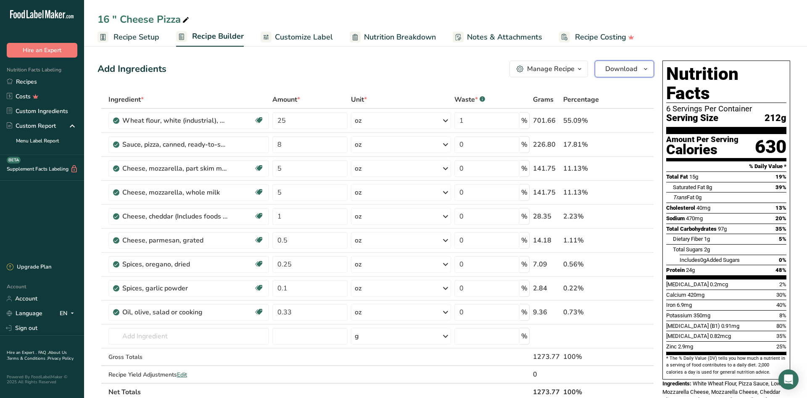
click at [647, 68] on icon "button" at bounding box center [645, 69] width 7 height 11
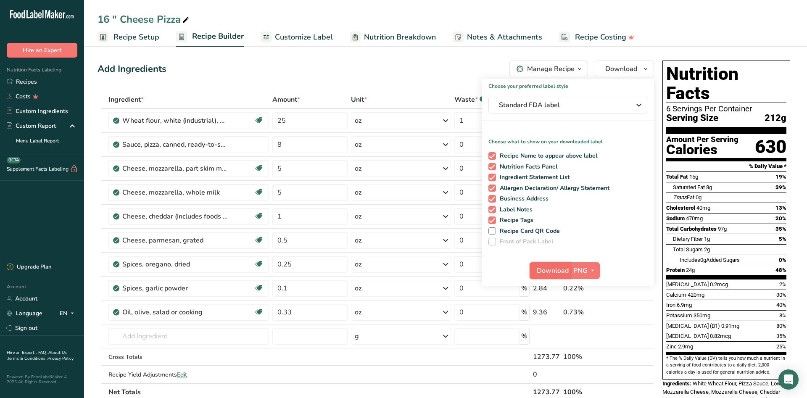
click at [564, 269] on span "Download" at bounding box center [553, 271] width 32 height 10
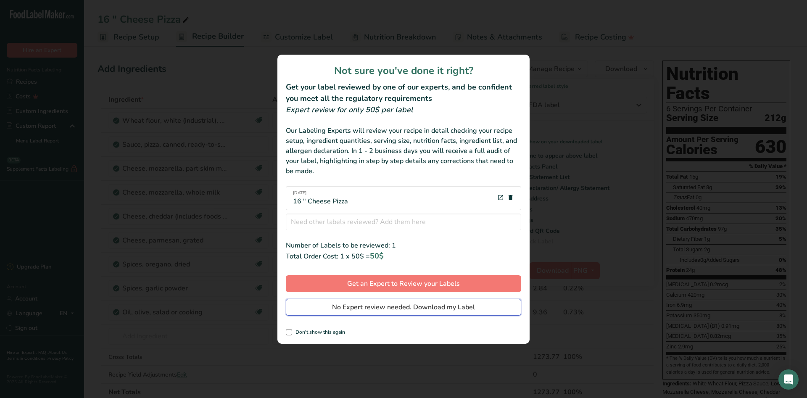
click at [416, 308] on span "No Expert review needed. Download my Label" at bounding box center [403, 307] width 143 height 10
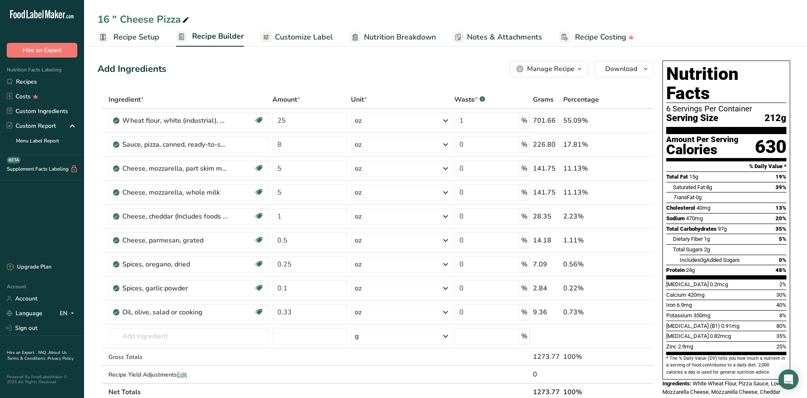
click at [26, 82] on link "Recipes" at bounding box center [42, 81] width 84 height 15
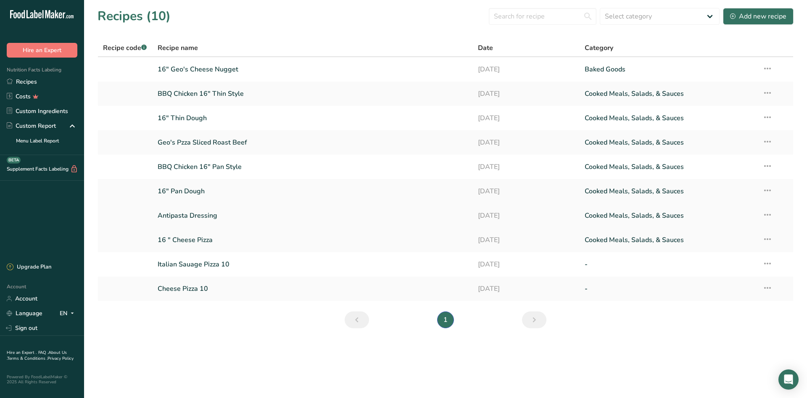
click at [199, 215] on link "Antipasta Dressing" at bounding box center [313, 216] width 310 height 18
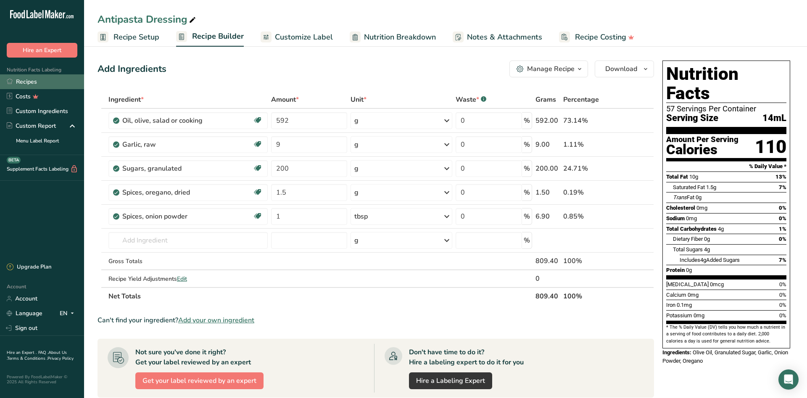
click at [27, 84] on link "Recipes" at bounding box center [42, 81] width 84 height 15
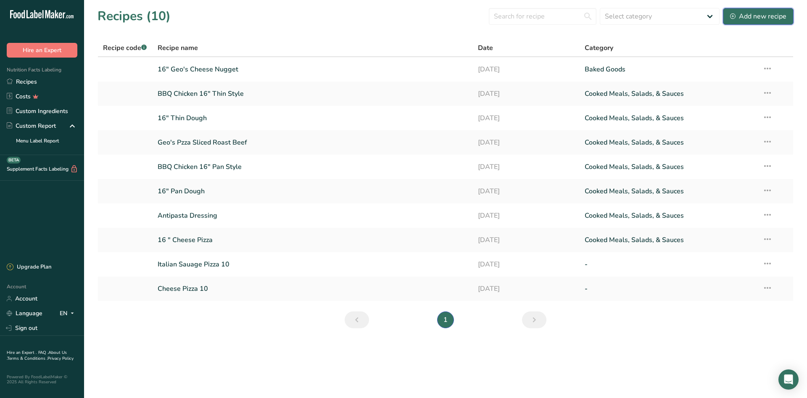
click at [751, 14] on div "Add new recipe" at bounding box center [758, 16] width 56 height 10
